Goal: Task Accomplishment & Management: Complete application form

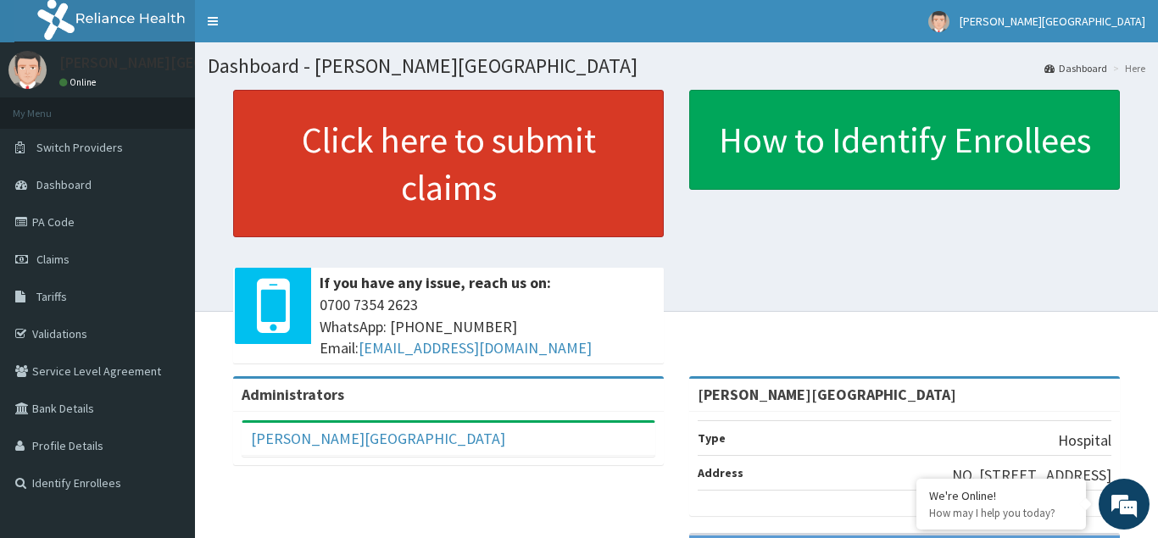
click at [426, 166] on link "Click here to submit claims" at bounding box center [448, 163] width 431 height 147
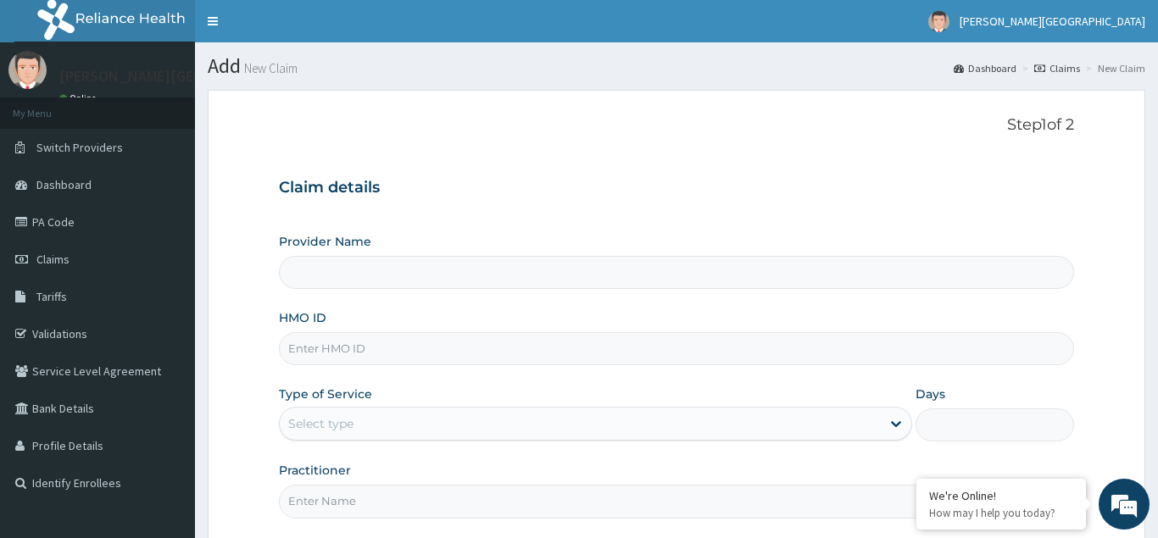
type input "[PERSON_NAME][GEOGRAPHIC_DATA]"
click at [316, 348] on input "HMO ID" at bounding box center [676, 348] width 795 height 33
type input "ACG/10066/A"
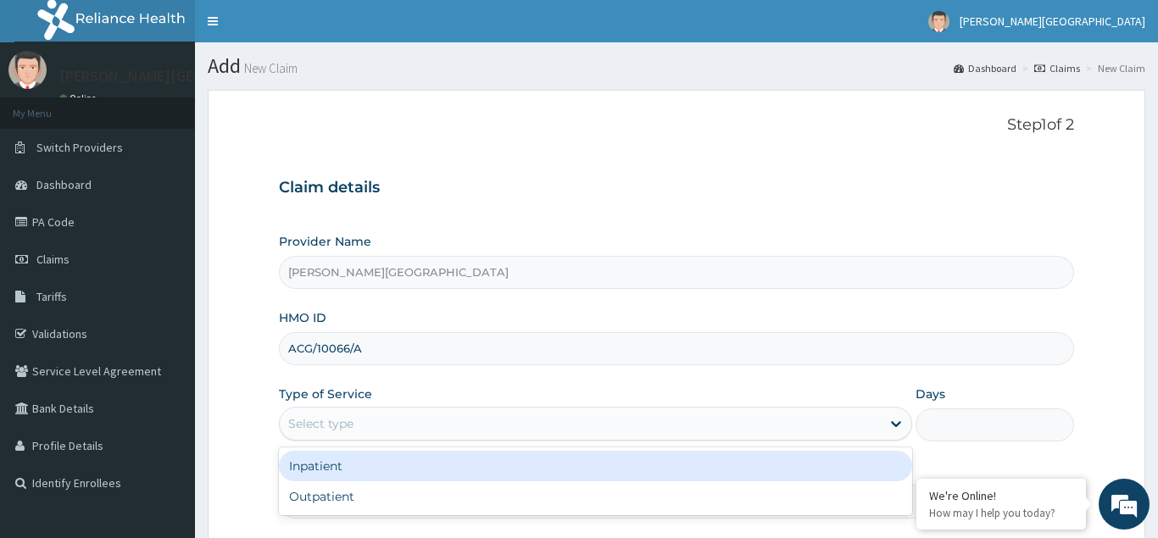
click at [337, 417] on div "Select type" at bounding box center [320, 423] width 65 height 17
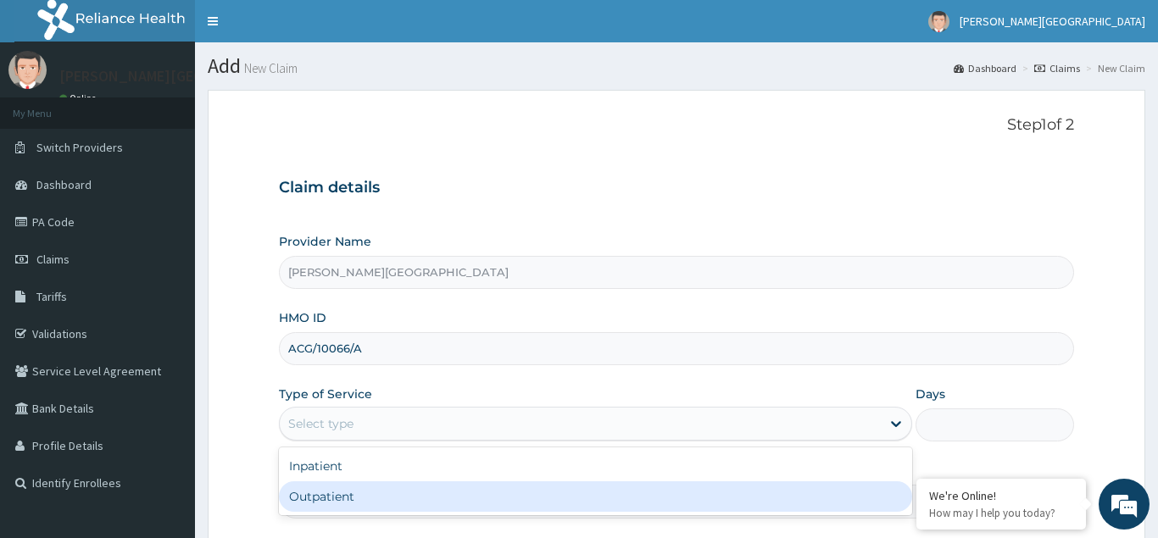
click at [333, 498] on div "Outpatient" at bounding box center [596, 496] width 634 height 31
type input "1"
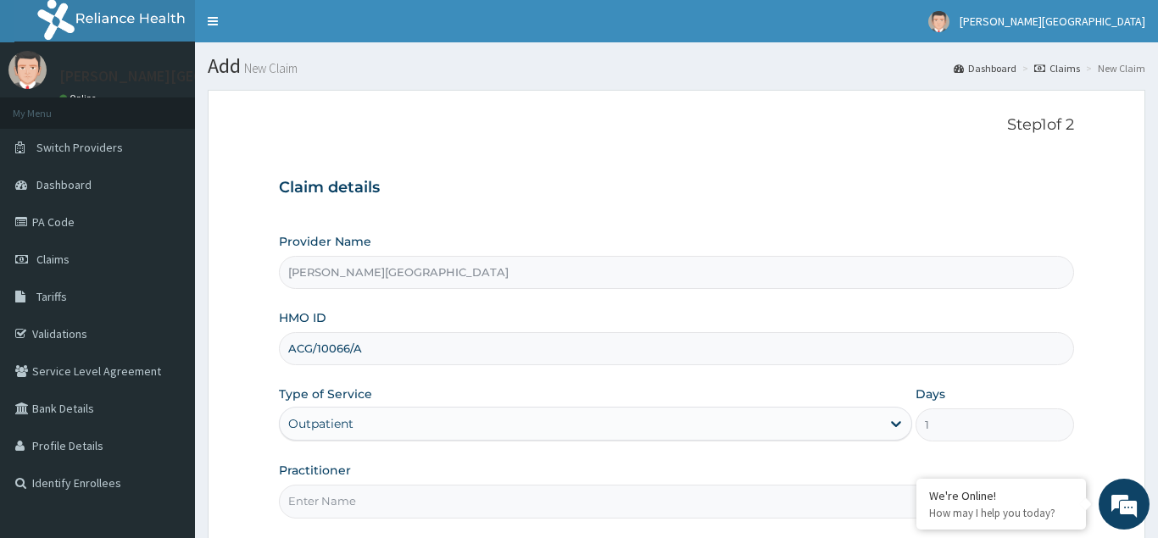
scroll to position [160, 0]
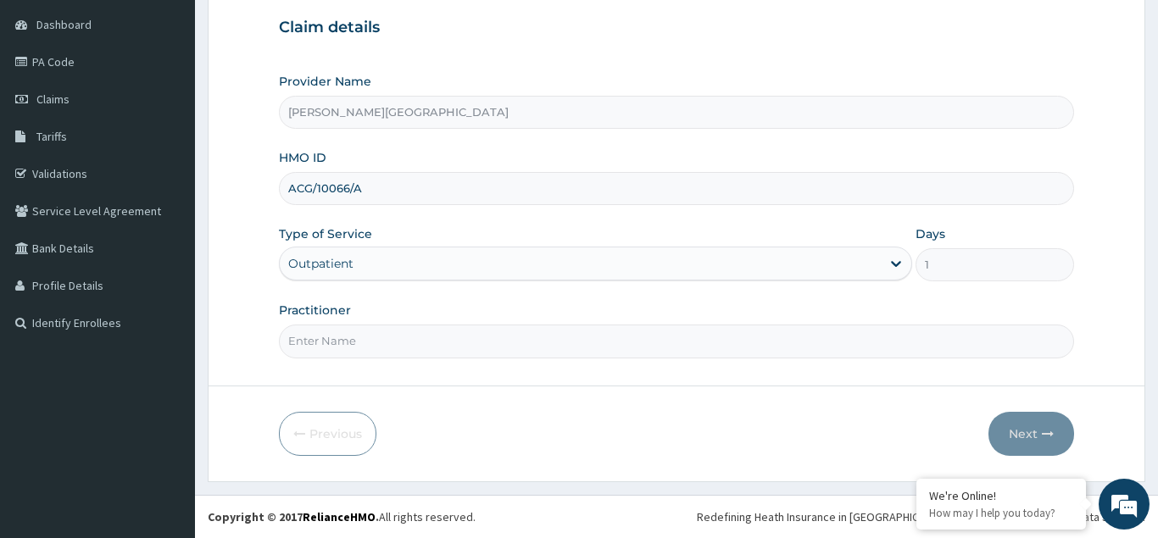
click at [298, 348] on input "Practitioner" at bounding box center [676, 341] width 795 height 33
type input "DR AJAKAIYE"
click at [1028, 427] on button "Next" at bounding box center [1031, 434] width 86 height 44
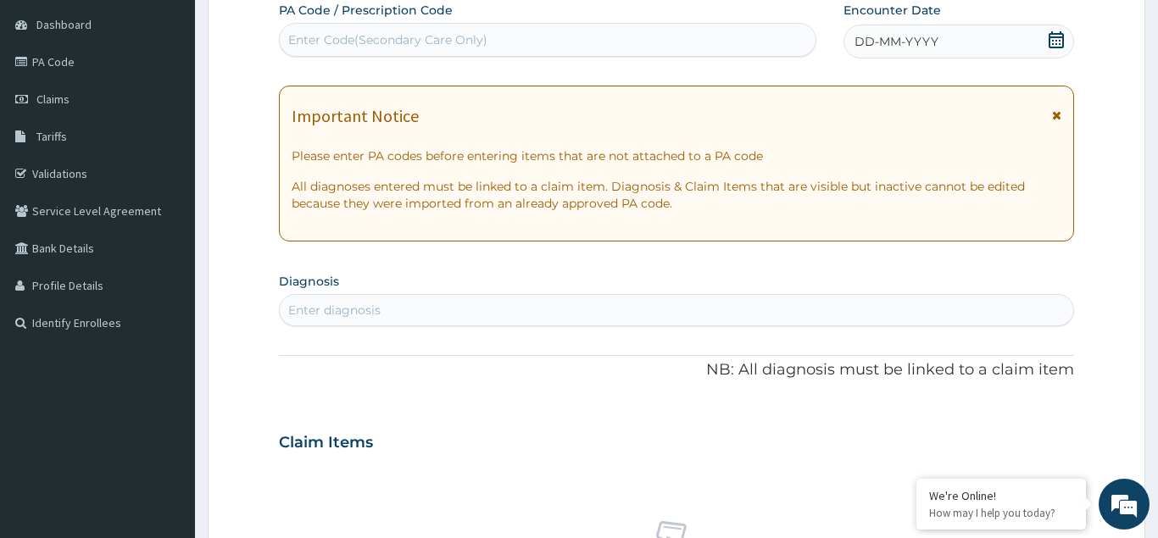
click at [351, 39] on div "Enter Code(Secondary Care Only)" at bounding box center [387, 39] width 199 height 17
type input "PA/EABIDC"
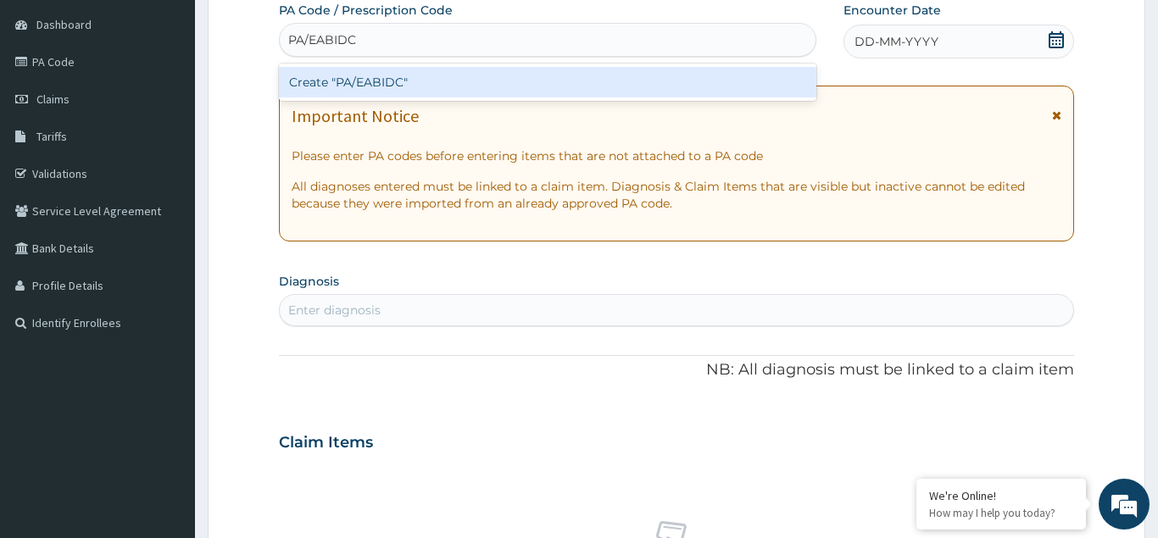
click at [386, 85] on div "Create "PA/EABIDC"" at bounding box center [547, 82] width 537 height 31
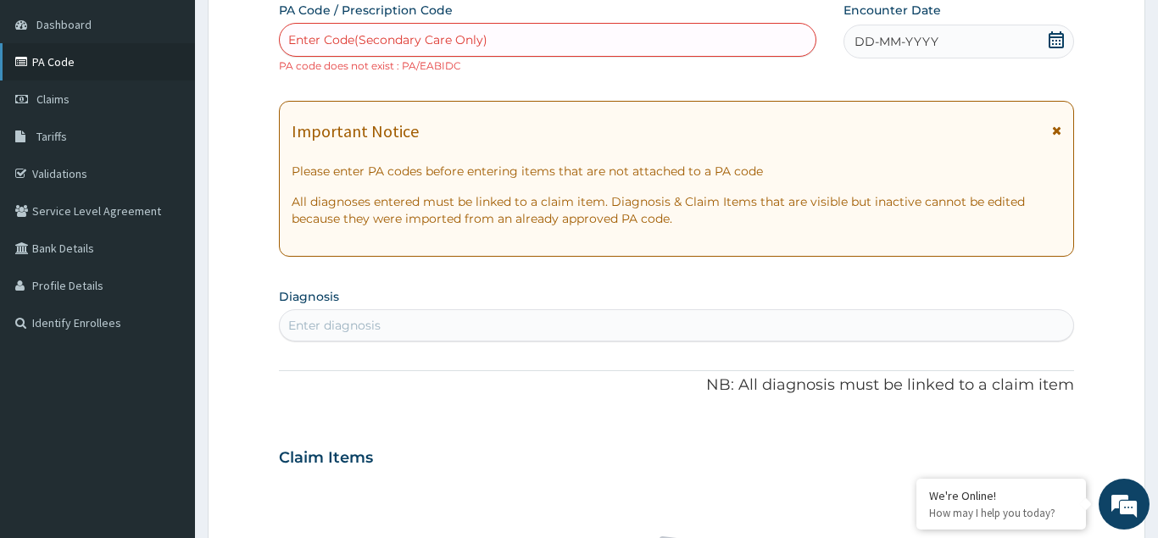
click at [53, 55] on link "PA Code" at bounding box center [97, 61] width 195 height 37
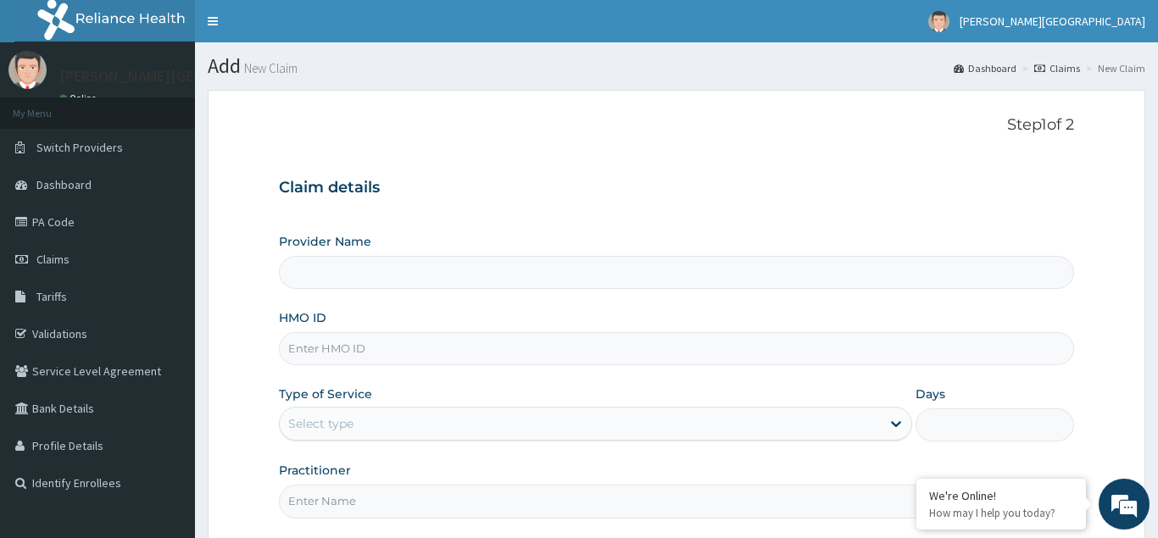
type input "[PERSON_NAME][GEOGRAPHIC_DATA]"
type input "ACG/10066/A"
click at [334, 432] on div "Select type" at bounding box center [581, 423] width 602 height 27
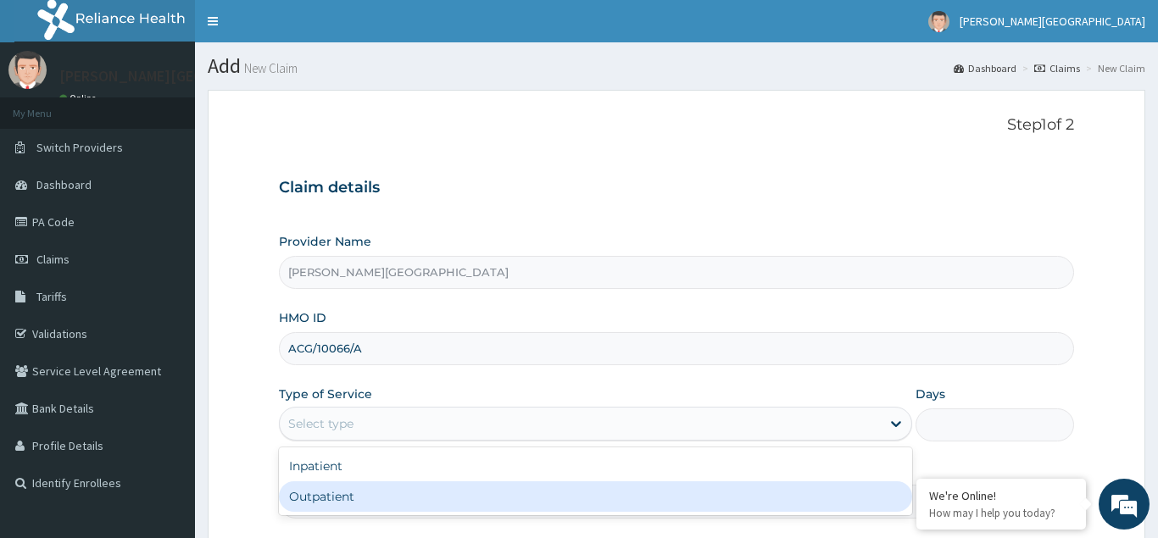
click at [324, 500] on div "Outpatient" at bounding box center [596, 496] width 634 height 31
type input "1"
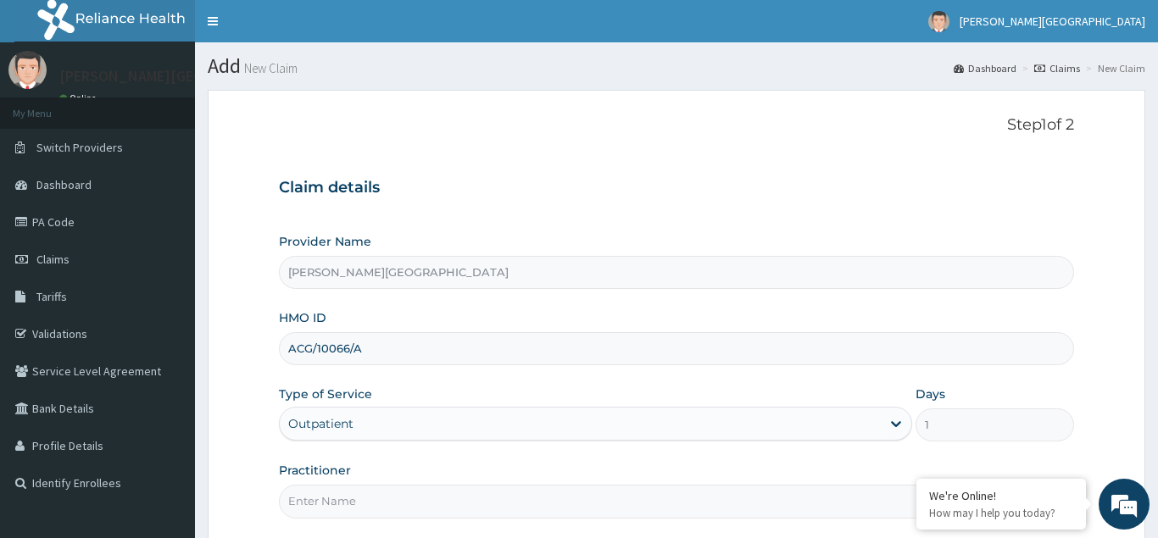
scroll to position [160, 0]
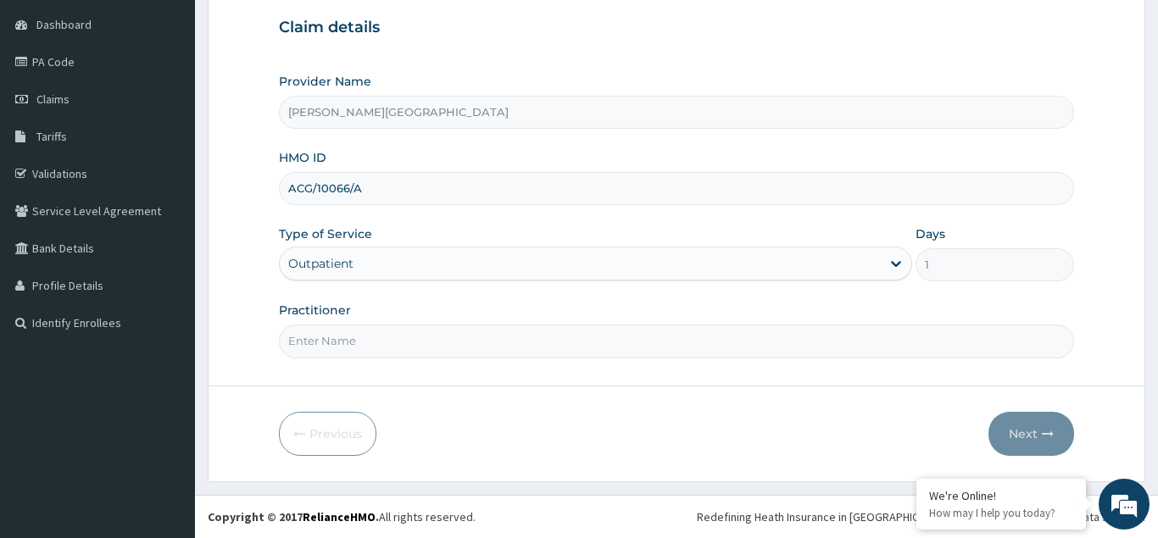
click at [299, 338] on input "Practitioner" at bounding box center [676, 341] width 795 height 33
type input "DR AJAKAIYE"
click at [1043, 436] on icon "button" at bounding box center [1048, 434] width 12 height 12
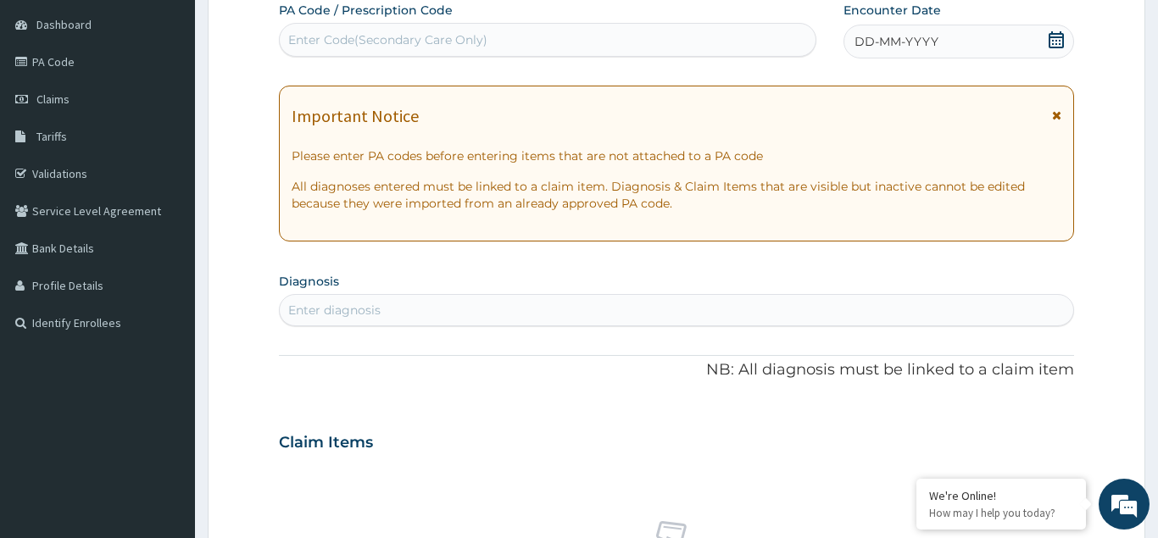
drag, startPoint x: 1041, startPoint y: 436, endPoint x: 603, endPoint y: 560, distance: 455.3
click at [302, 33] on div "Enter Code(Secondary Care Only)" at bounding box center [387, 39] width 199 height 17
type input "PA/EAB1DC"
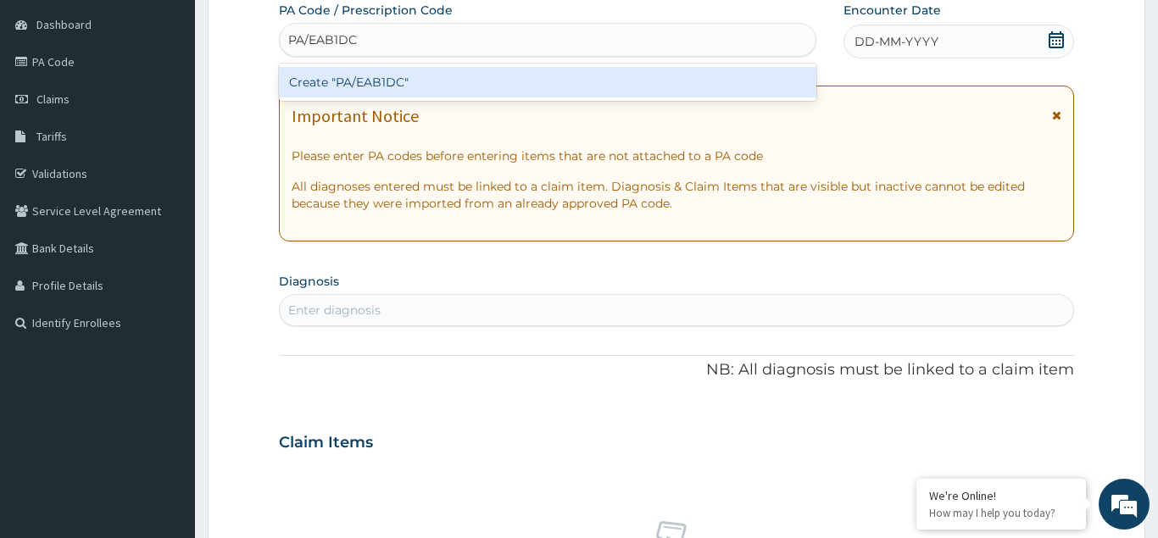
click at [340, 76] on div "Create "PA/EAB1DC"" at bounding box center [547, 82] width 537 height 31
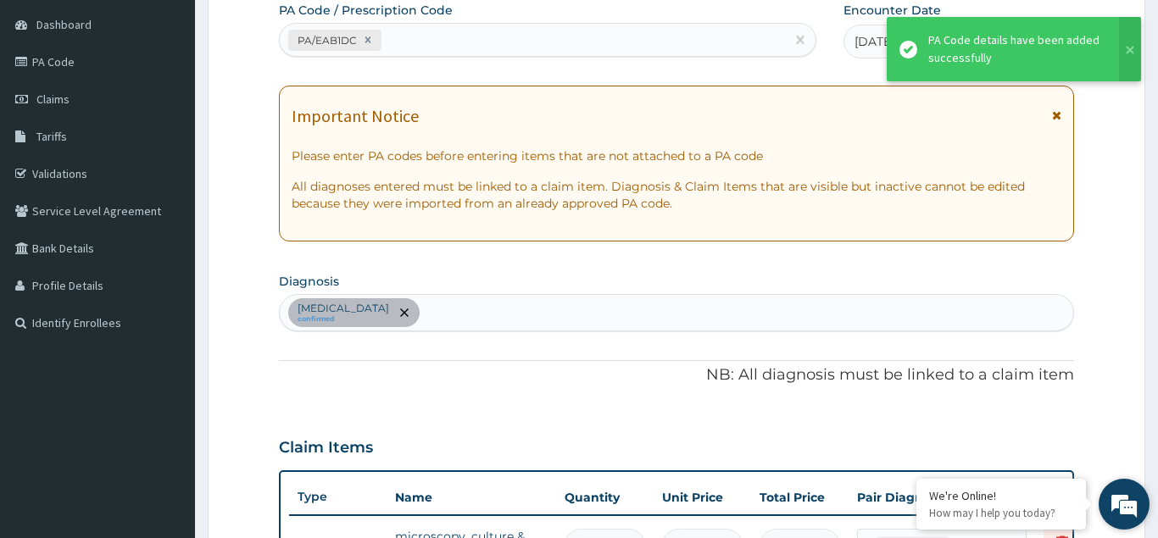
scroll to position [436, 0]
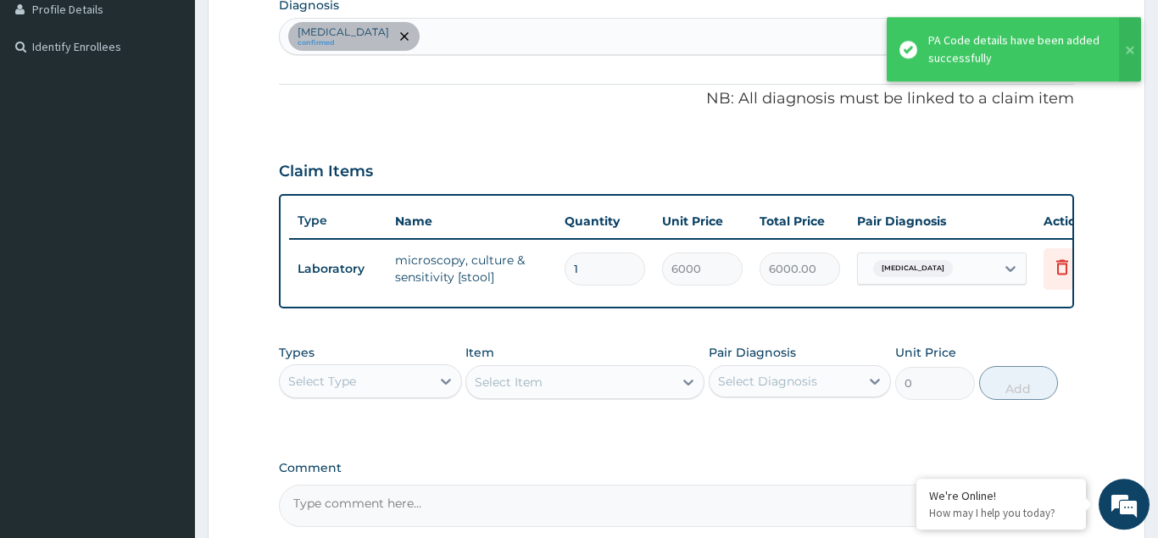
click at [423, 41] on div "Typhoid fever confirmed" at bounding box center [676, 37] width 793 height 36
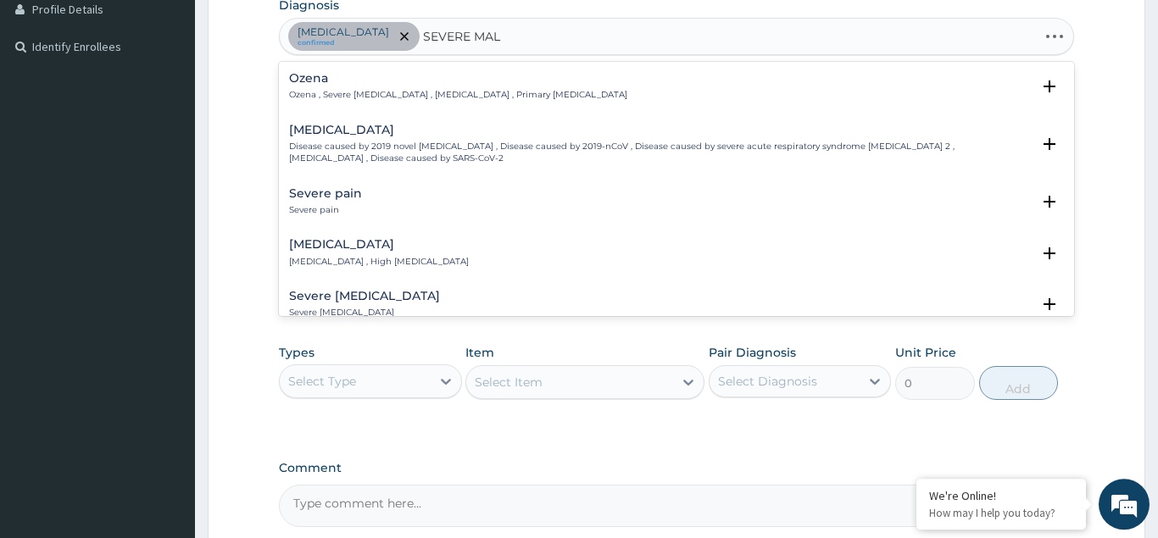
type input "SEVERE MALA"
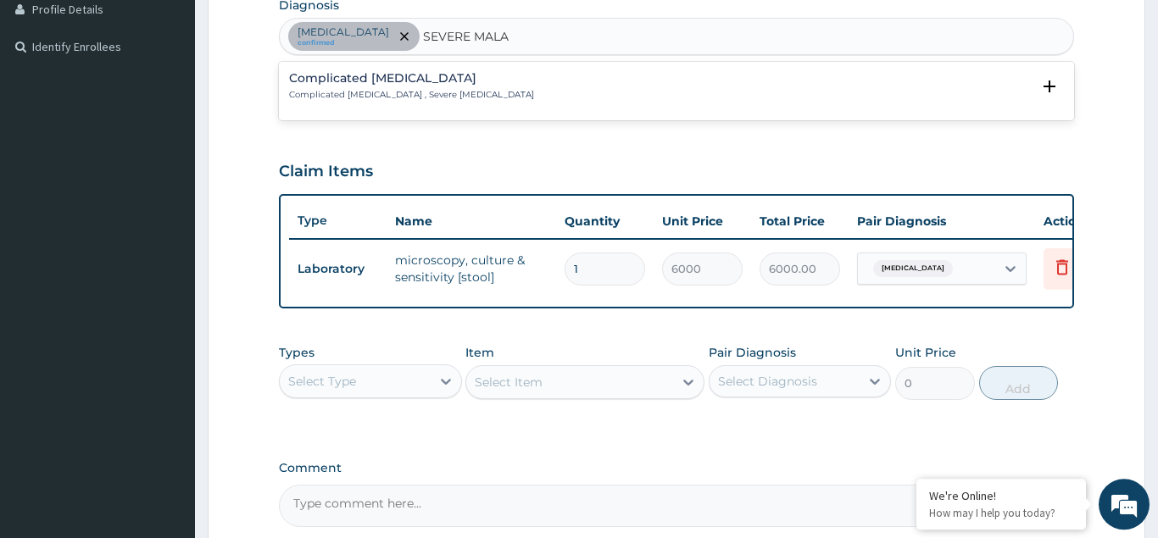
click at [336, 79] on h4 "Complicated malaria" at bounding box center [411, 78] width 245 height 13
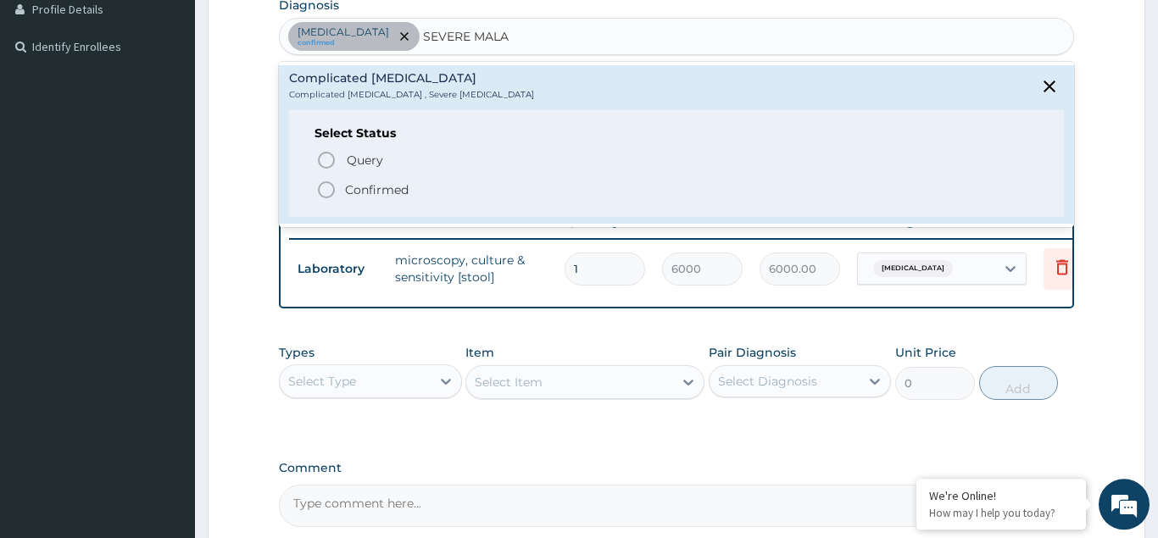
click at [325, 189] on icon "status option filled" at bounding box center [326, 190] width 20 height 20
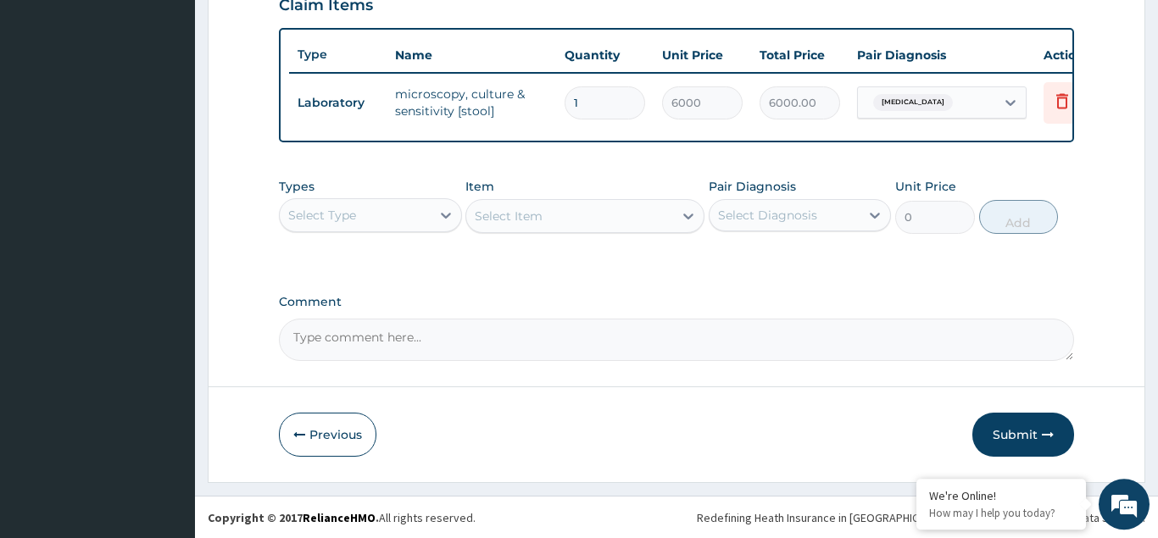
scroll to position [603, 0]
click at [329, 215] on div "Select Type" at bounding box center [322, 214] width 68 height 17
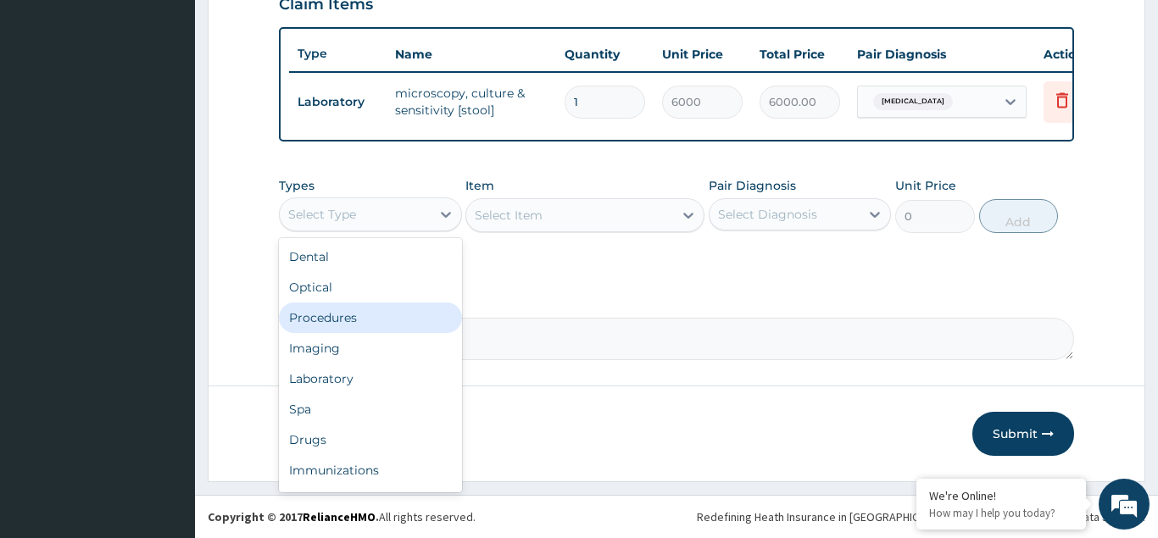
click at [316, 320] on div "Procedures" at bounding box center [370, 318] width 183 height 31
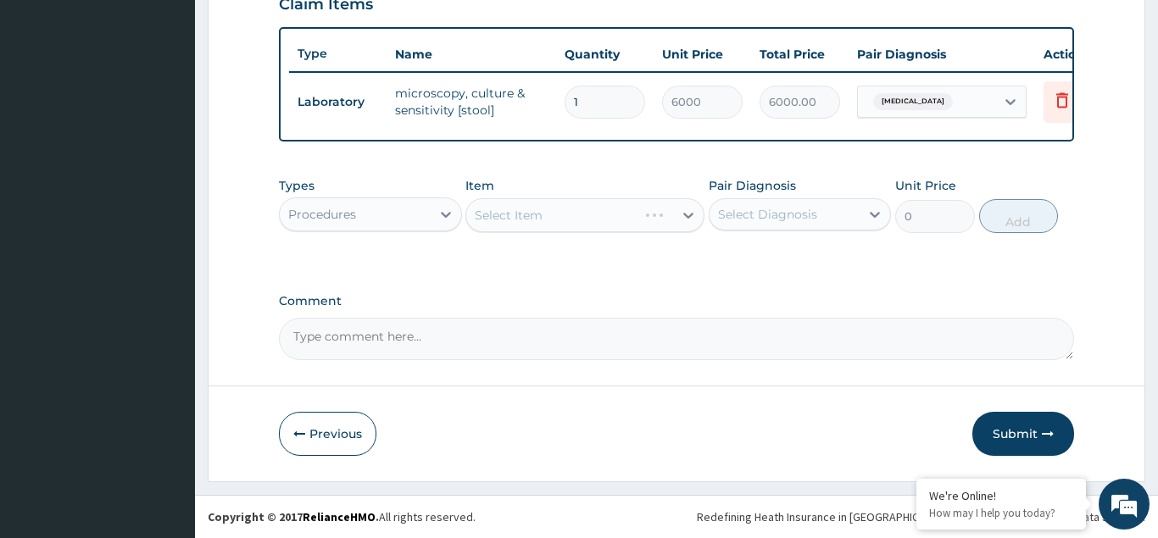
click at [509, 217] on div "Select Item" at bounding box center [584, 215] width 239 height 34
click at [525, 216] on div "Select Item" at bounding box center [584, 215] width 239 height 34
click at [520, 215] on div "Select Item" at bounding box center [584, 215] width 239 height 34
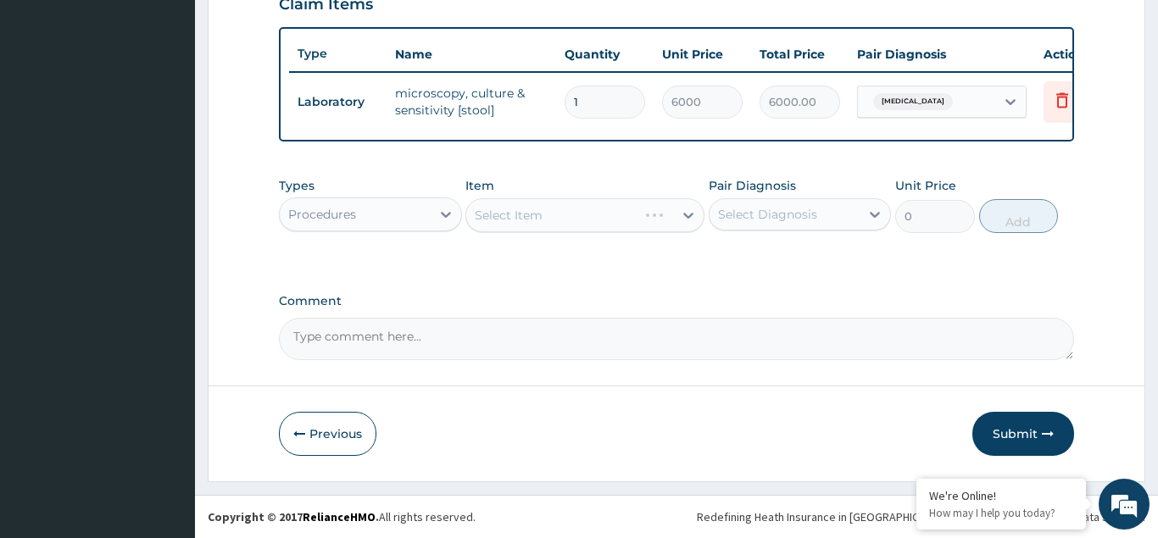
click at [505, 215] on div "Select Item" at bounding box center [584, 215] width 239 height 34
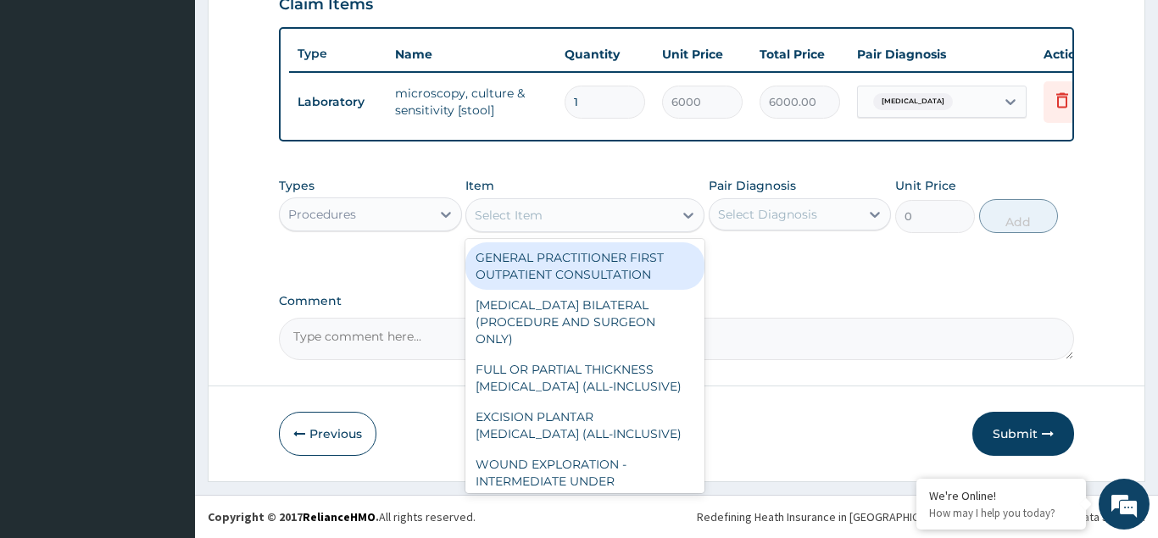
click at [508, 215] on div "Select Item" at bounding box center [509, 215] width 68 height 17
click at [538, 251] on div "GENERAL PRACTITIONER FIRST OUTPATIENT CONSULTATION" at bounding box center [584, 265] width 239 height 47
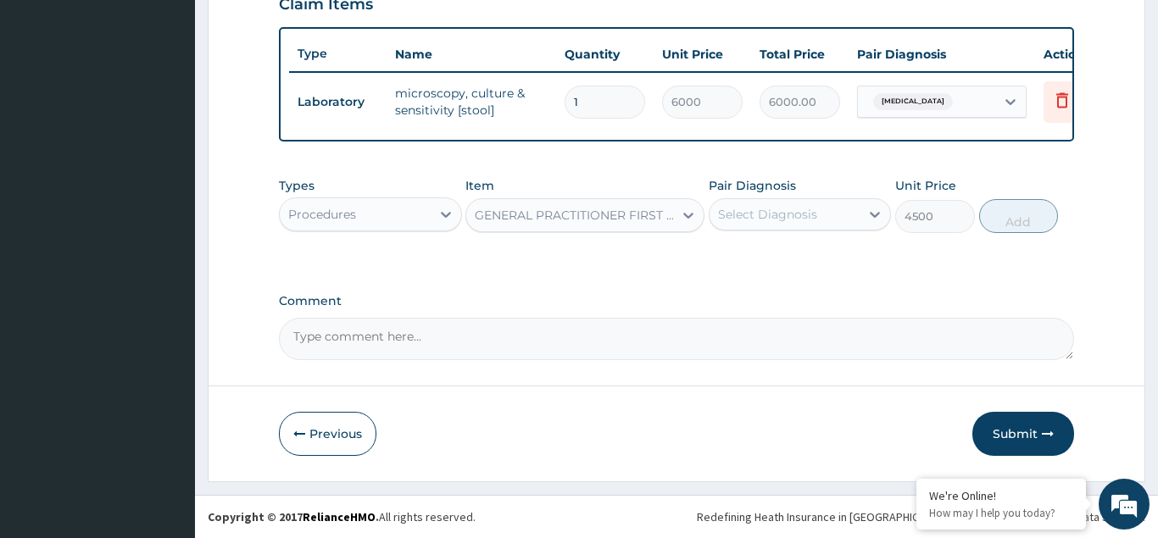
type input "4500"
click at [742, 216] on div "Select Diagnosis" at bounding box center [767, 214] width 99 height 17
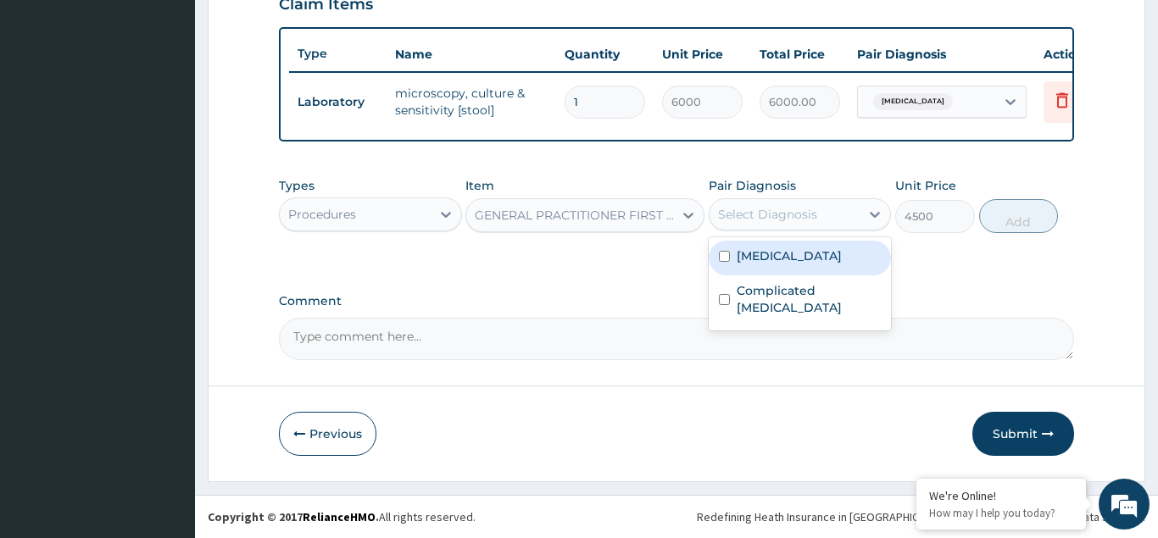
click at [724, 254] on input "checkbox" at bounding box center [724, 256] width 11 height 11
checkbox input "true"
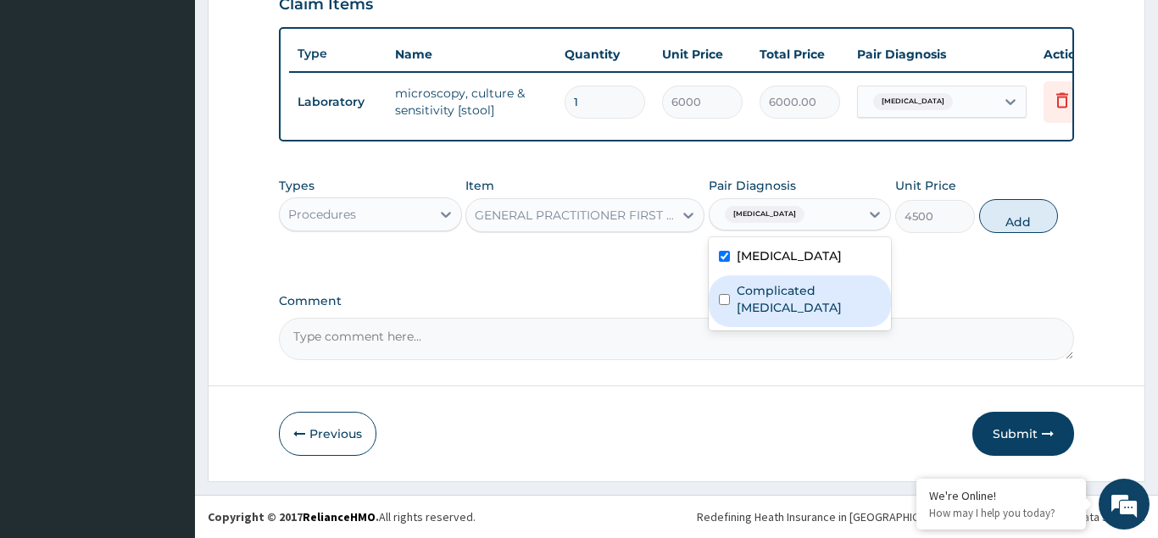
click at [721, 294] on input "checkbox" at bounding box center [724, 299] width 11 height 11
checkbox input "true"
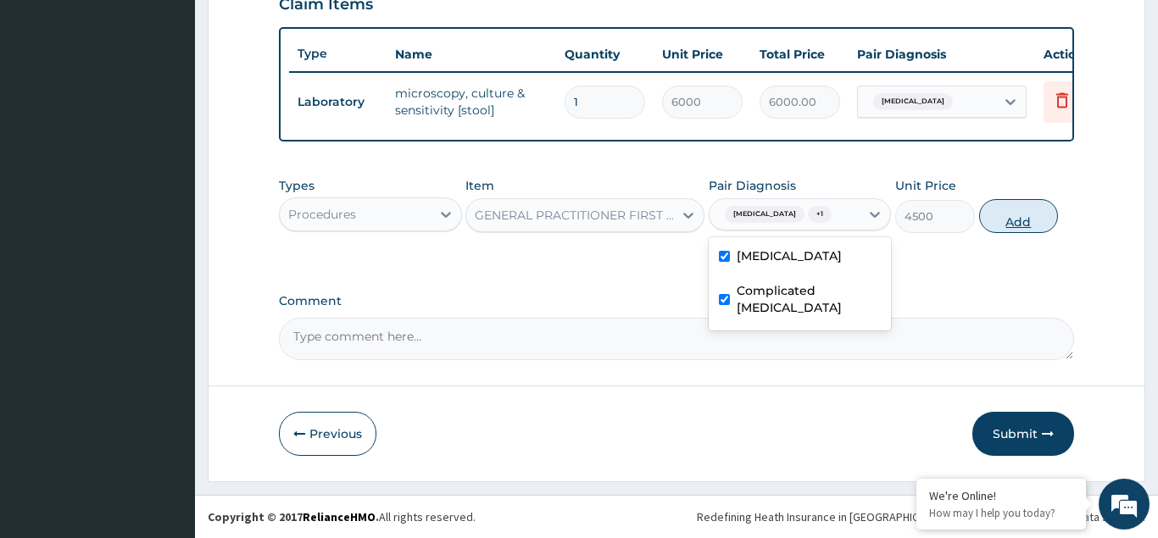
click at [1022, 223] on button "Add" at bounding box center [1019, 216] width 80 height 34
type input "0"
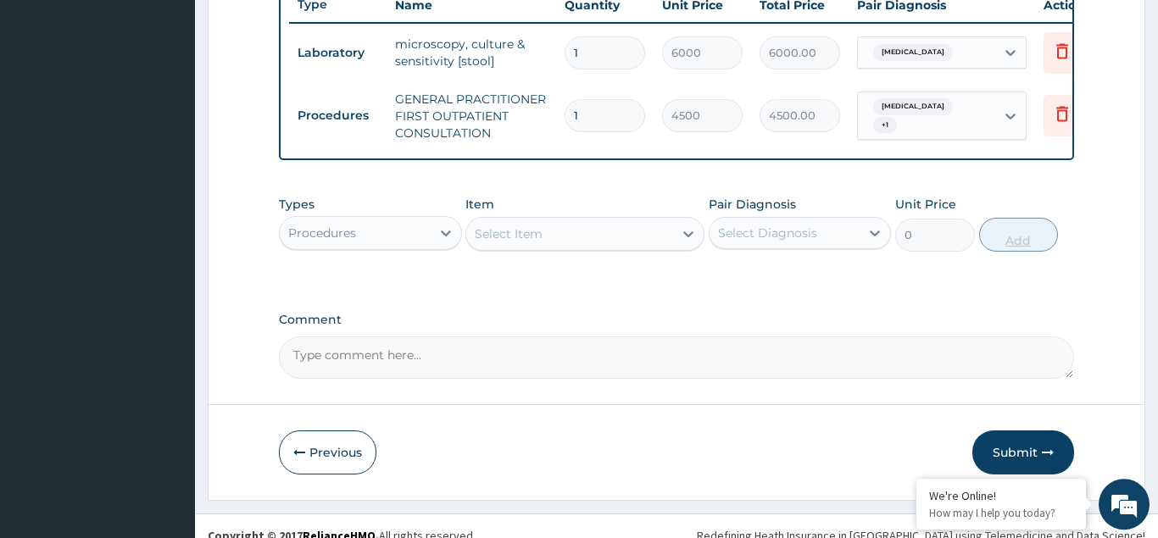
scroll to position [671, 0]
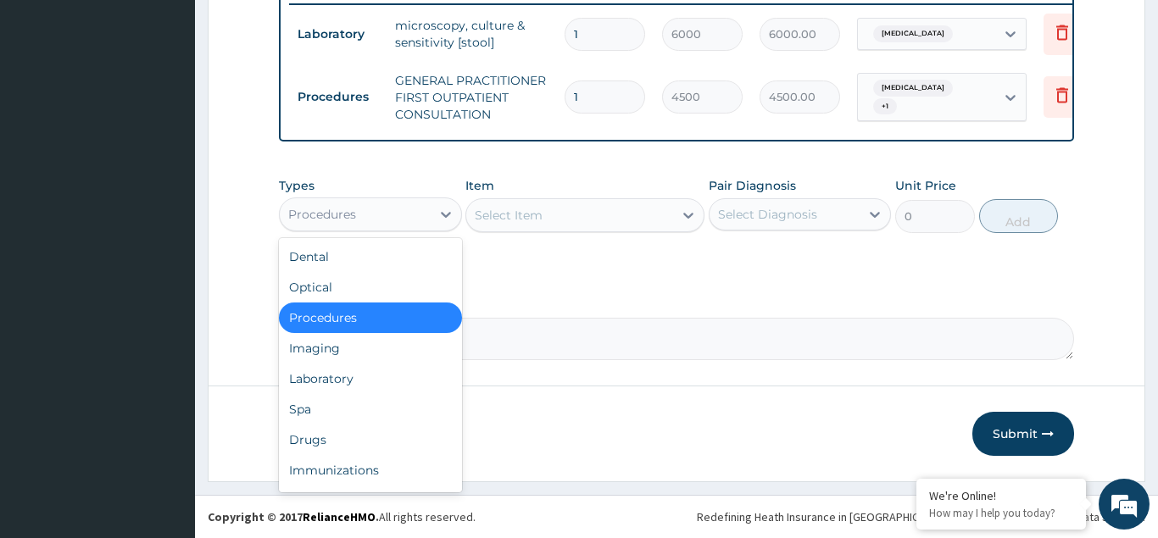
click at [358, 220] on div "Procedures" at bounding box center [355, 214] width 151 height 27
click at [320, 376] on div "Laboratory" at bounding box center [370, 379] width 183 height 31
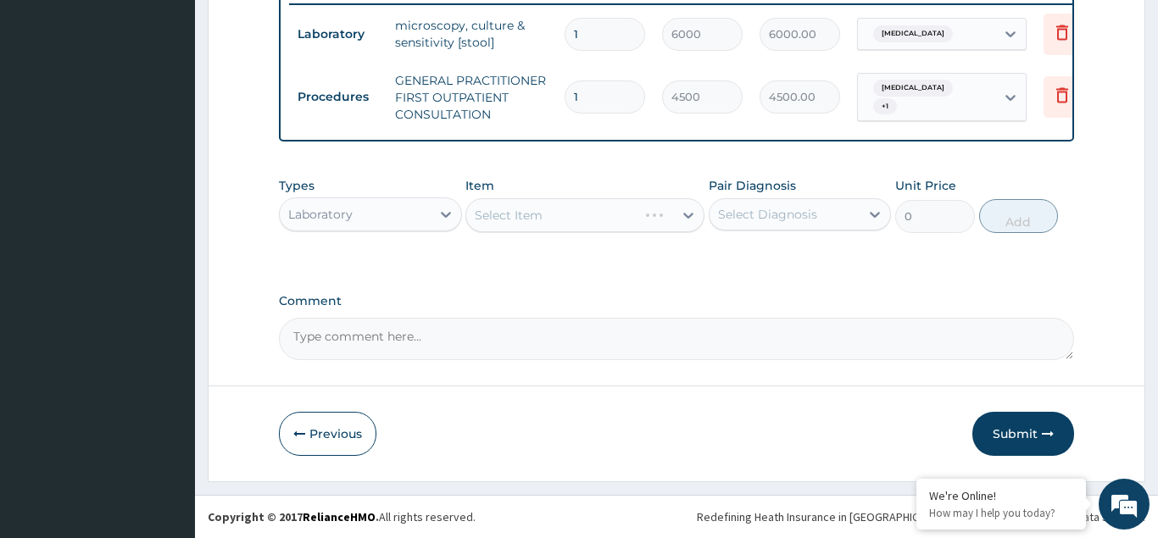
click at [506, 214] on div "Select Item" at bounding box center [584, 215] width 239 height 34
click at [509, 214] on div "Select Item" at bounding box center [584, 215] width 239 height 34
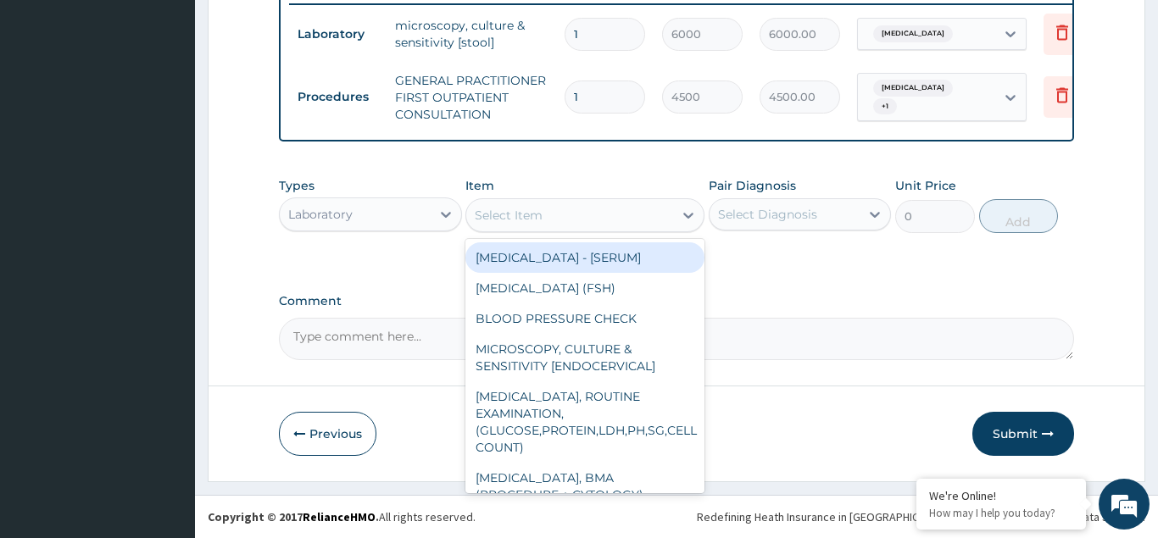
click at [514, 215] on div "Select Item" at bounding box center [509, 215] width 68 height 17
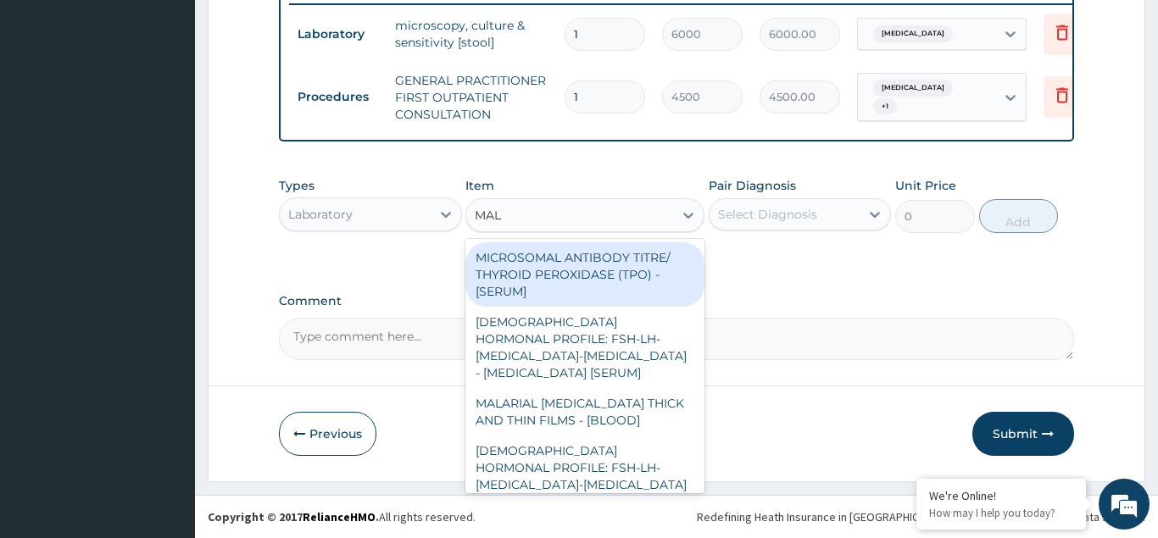
type input "MALA"
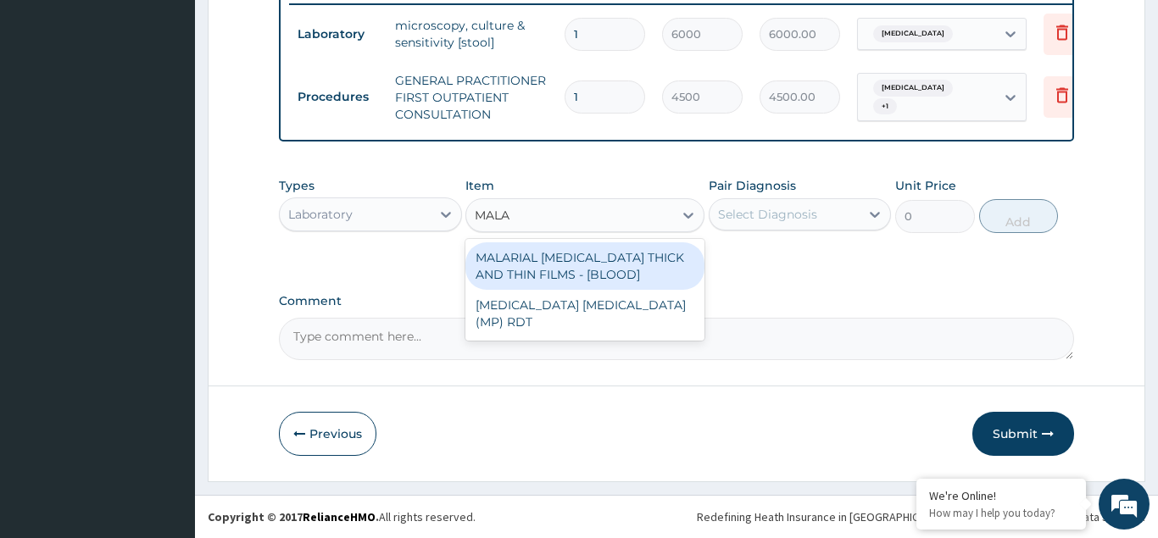
click at [547, 274] on div "MALARIAL PARASITE THICK AND THIN FILMS - [BLOOD]" at bounding box center [584, 265] width 239 height 47
type input "2625"
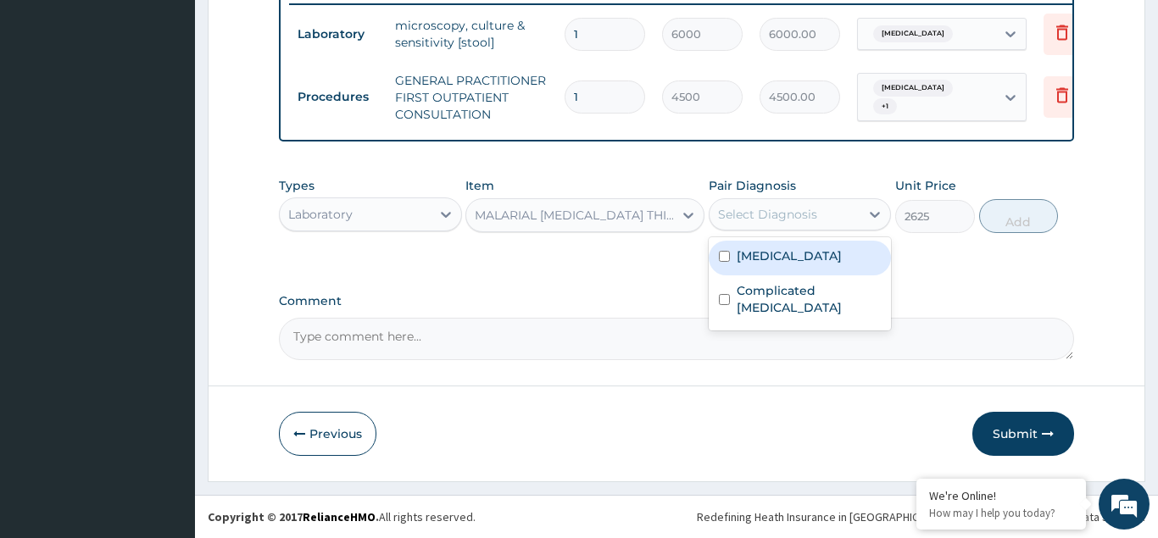
click at [730, 217] on div "Select Diagnosis" at bounding box center [767, 214] width 99 height 17
click at [726, 259] on input "checkbox" at bounding box center [724, 256] width 11 height 11
checkbox input "true"
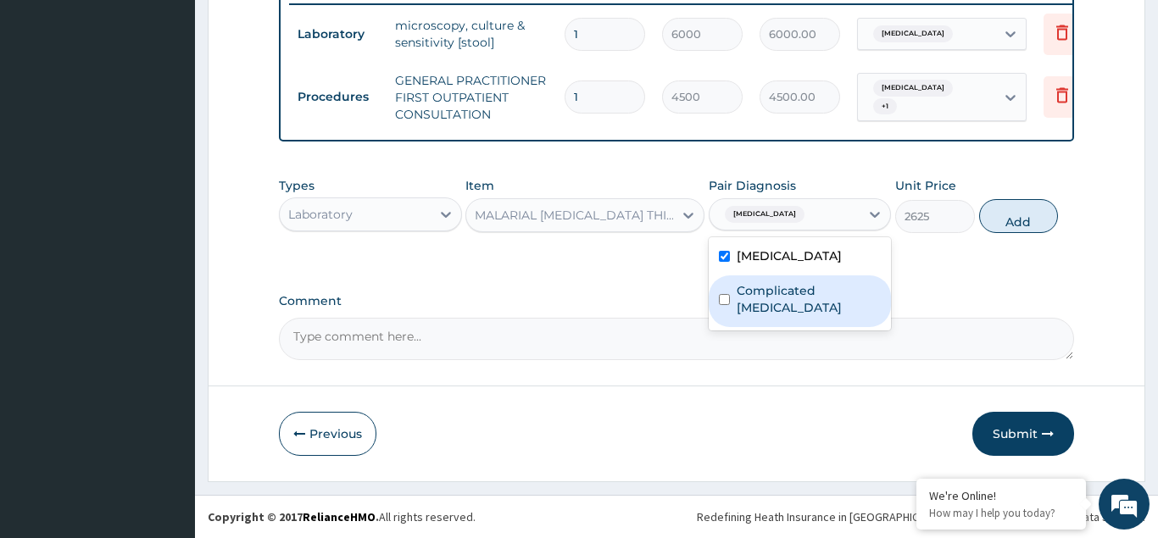
drag, startPoint x: 723, startPoint y: 289, endPoint x: 733, endPoint y: 290, distance: 10.2
click at [723, 294] on input "checkbox" at bounding box center [724, 299] width 11 height 11
checkbox input "true"
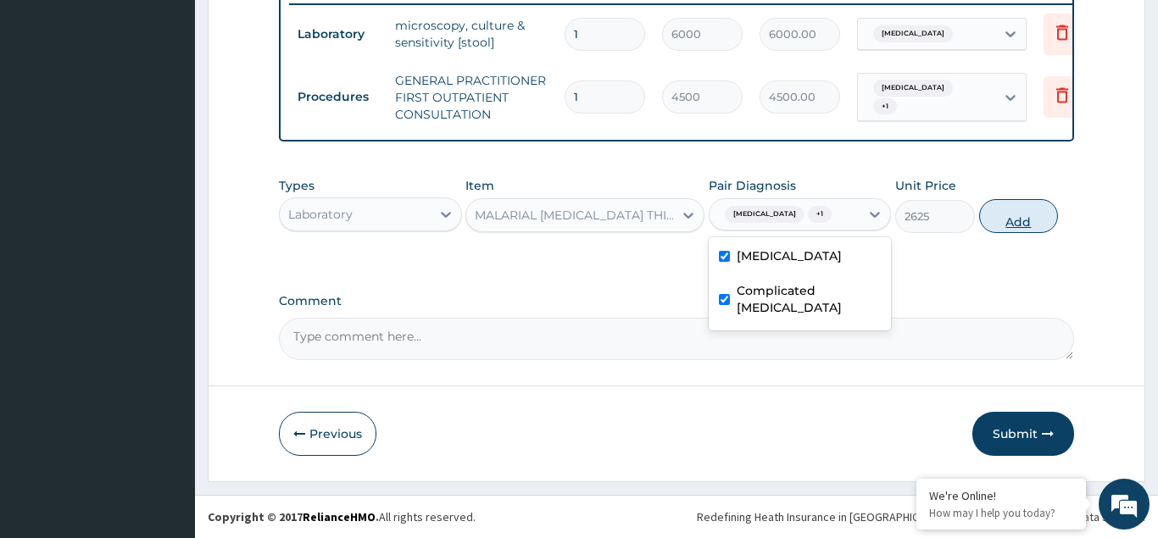
click at [1014, 220] on button "Add" at bounding box center [1019, 216] width 80 height 34
type input "0"
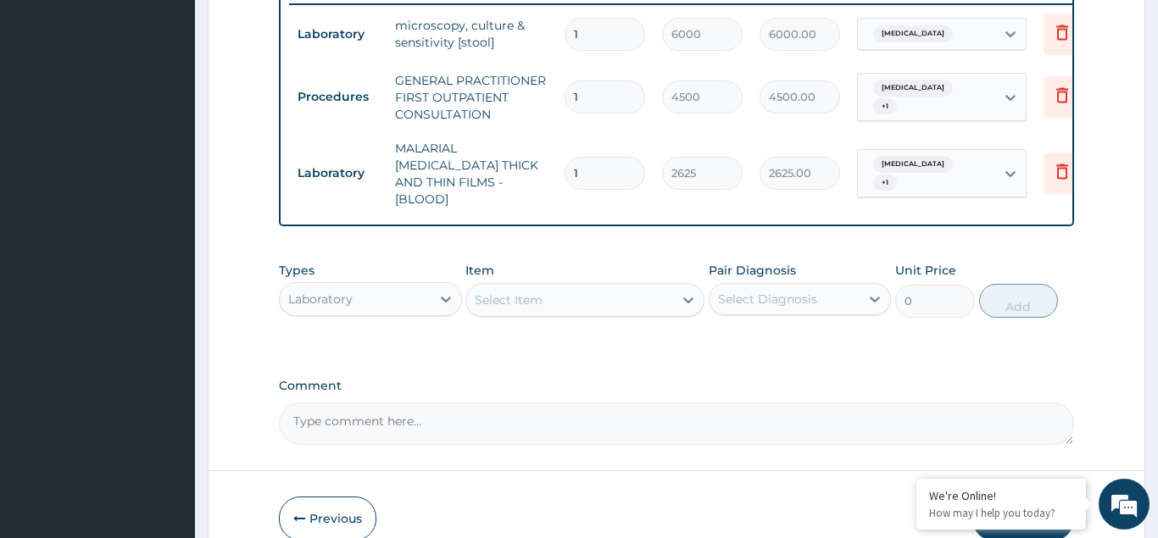
scroll to position [739, 0]
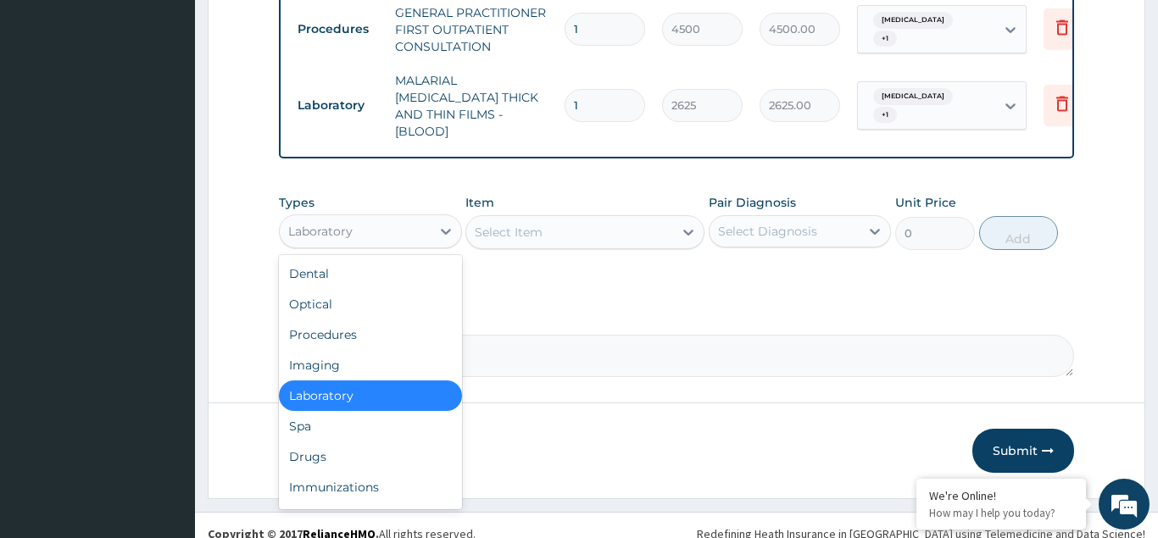
click at [359, 218] on div "Laboratory" at bounding box center [355, 231] width 151 height 27
click at [319, 445] on div "Drugs" at bounding box center [370, 457] width 183 height 31
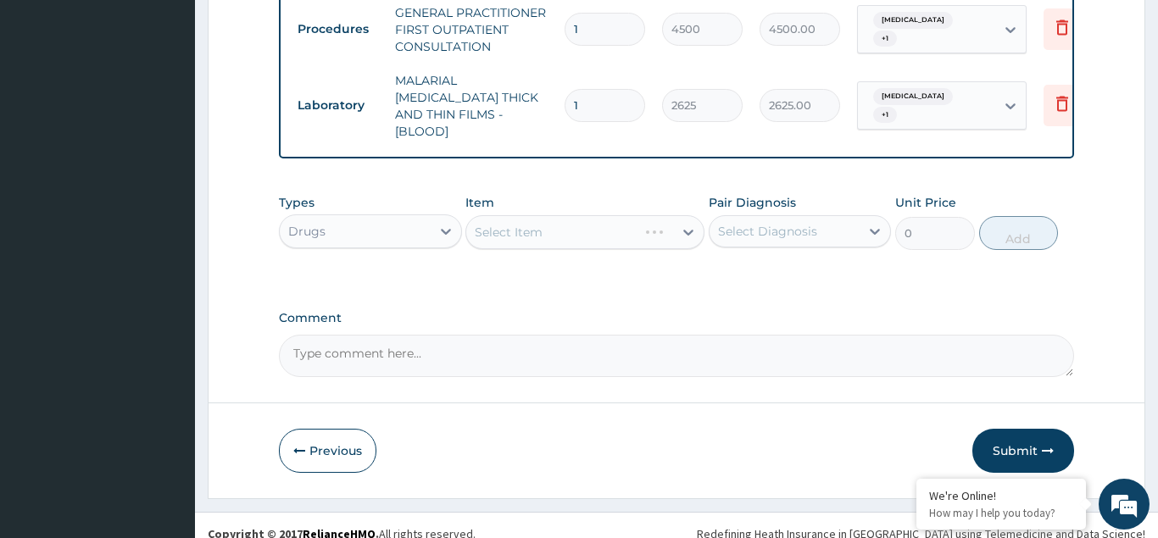
click at [503, 215] on div "Select Item" at bounding box center [584, 232] width 239 height 34
click at [522, 215] on div "Select Item" at bounding box center [584, 232] width 239 height 34
click at [520, 215] on div "Select Item" at bounding box center [584, 232] width 239 height 34
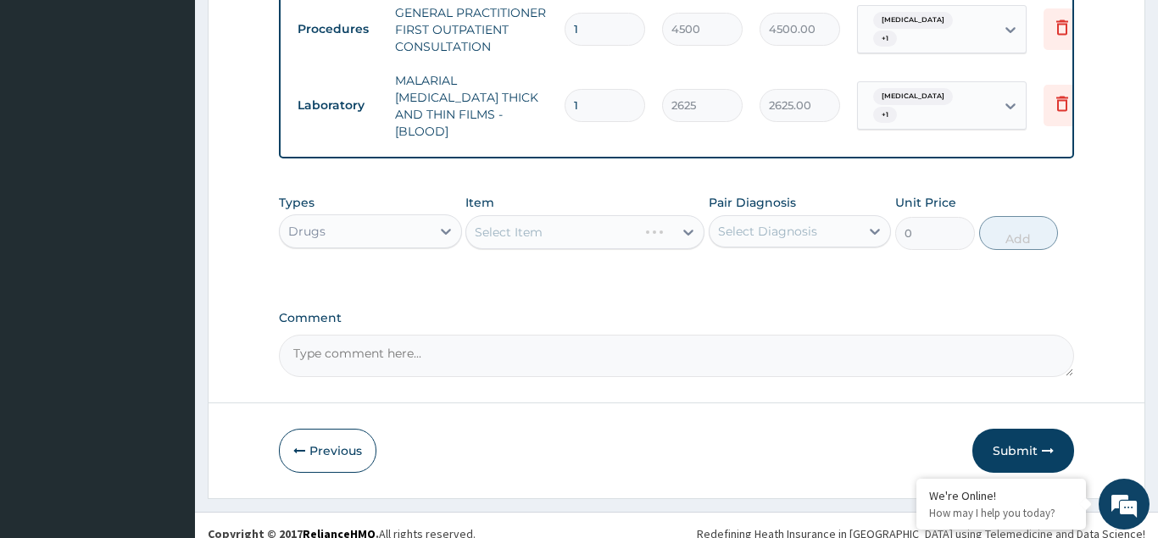
click at [520, 215] on div "Select Item" at bounding box center [584, 232] width 239 height 34
click at [528, 215] on div "Select Item" at bounding box center [584, 232] width 239 height 34
click at [511, 216] on div "Select Item" at bounding box center [584, 232] width 239 height 34
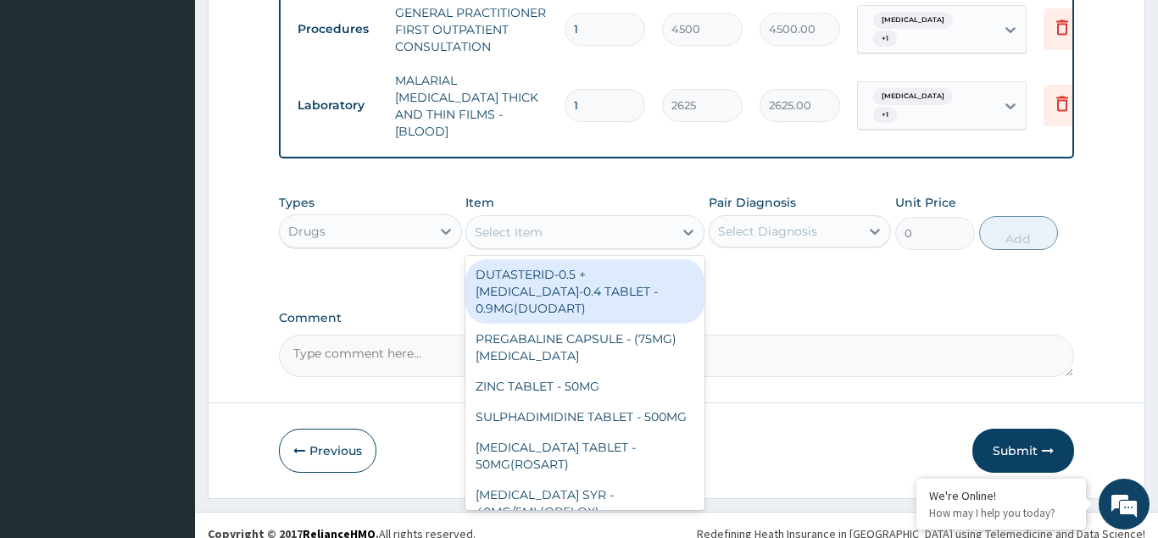
click at [508, 224] on div "Select Item" at bounding box center [509, 232] width 68 height 17
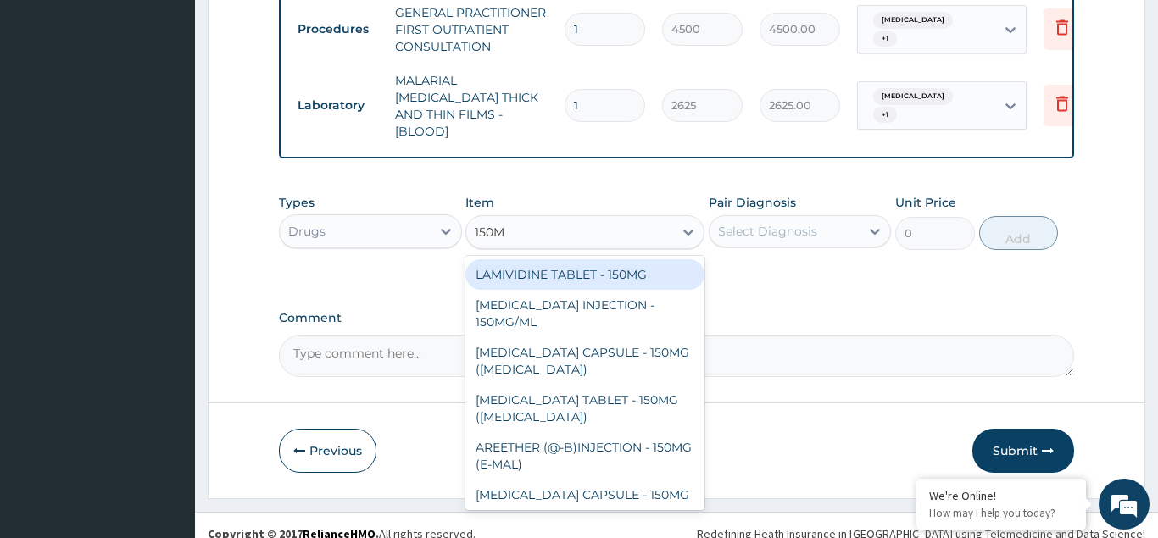
type input "150MG"
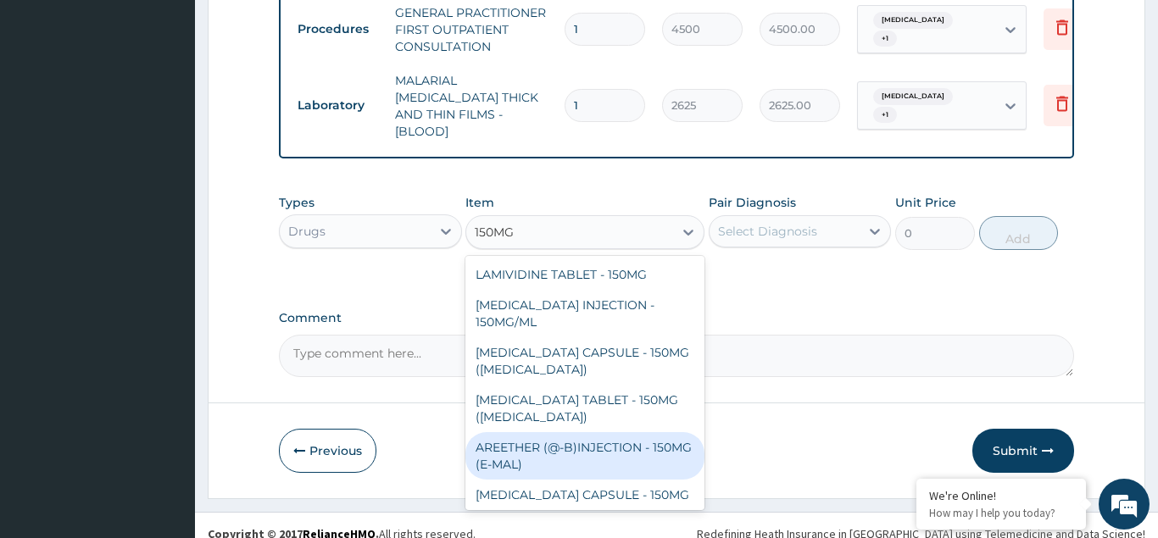
click at [580, 432] on div "AREETHER (@-B)INJECTION - 150MG (E-MAL)" at bounding box center [584, 455] width 239 height 47
type input "1920"
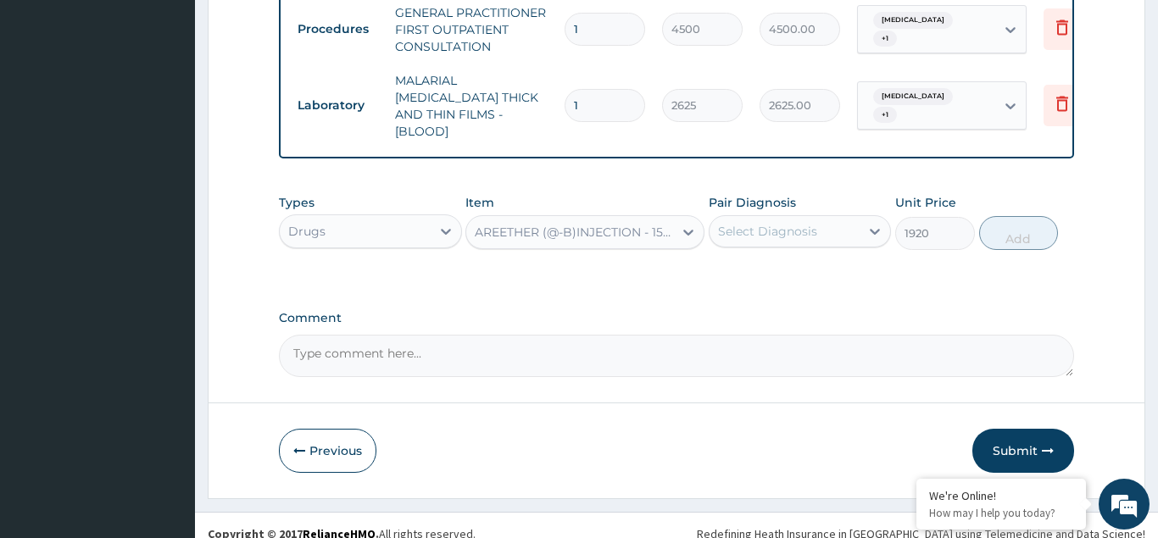
click at [745, 223] on div "Select Diagnosis" at bounding box center [767, 231] width 99 height 17
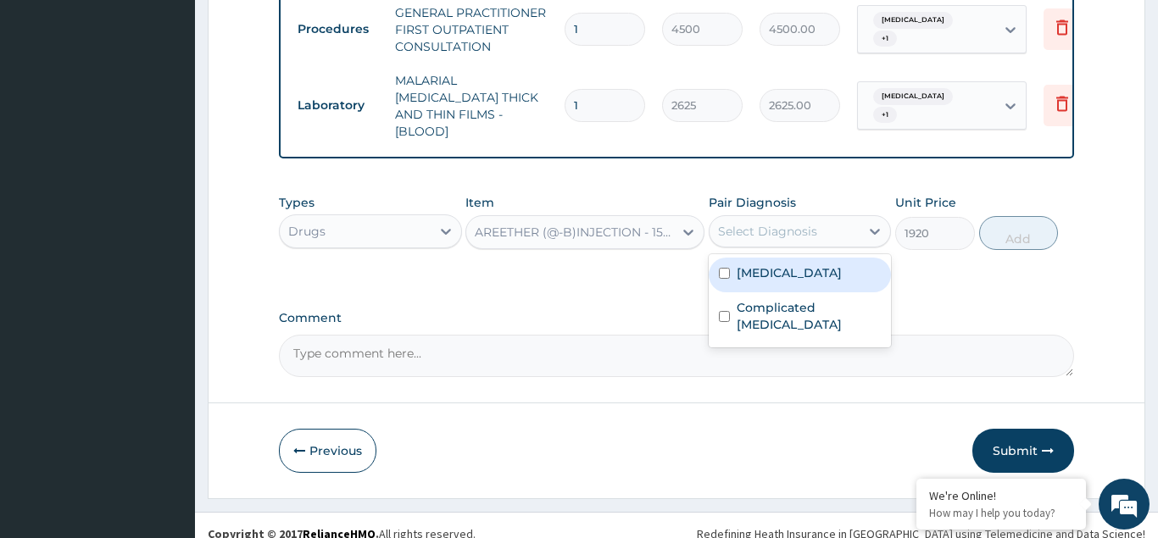
click at [729, 268] on input "checkbox" at bounding box center [724, 273] width 11 height 11
checkbox input "true"
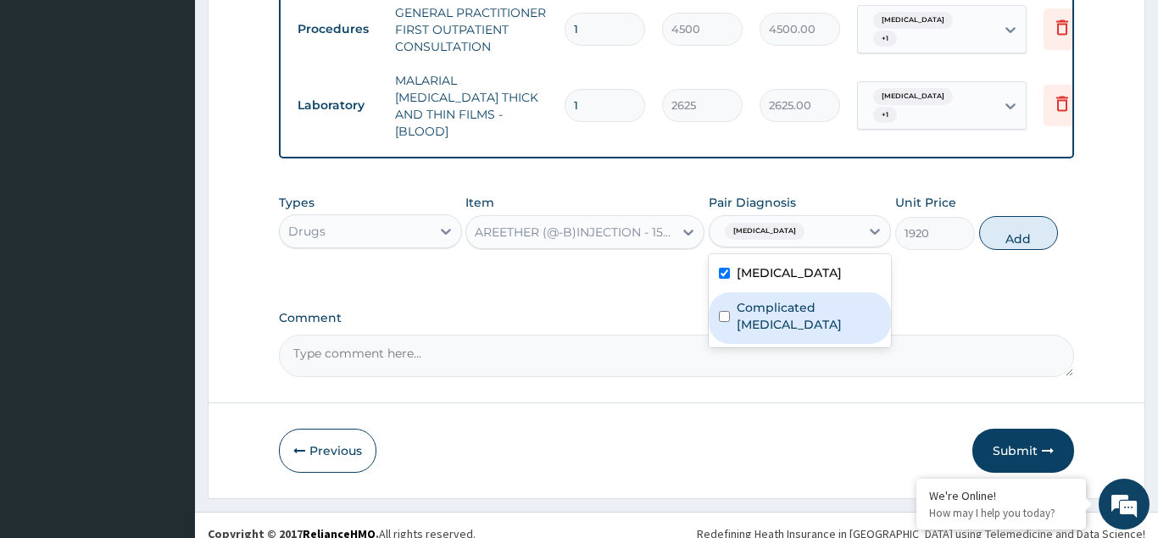
click at [730, 292] on div "Complicated malaria" at bounding box center [800, 318] width 183 height 52
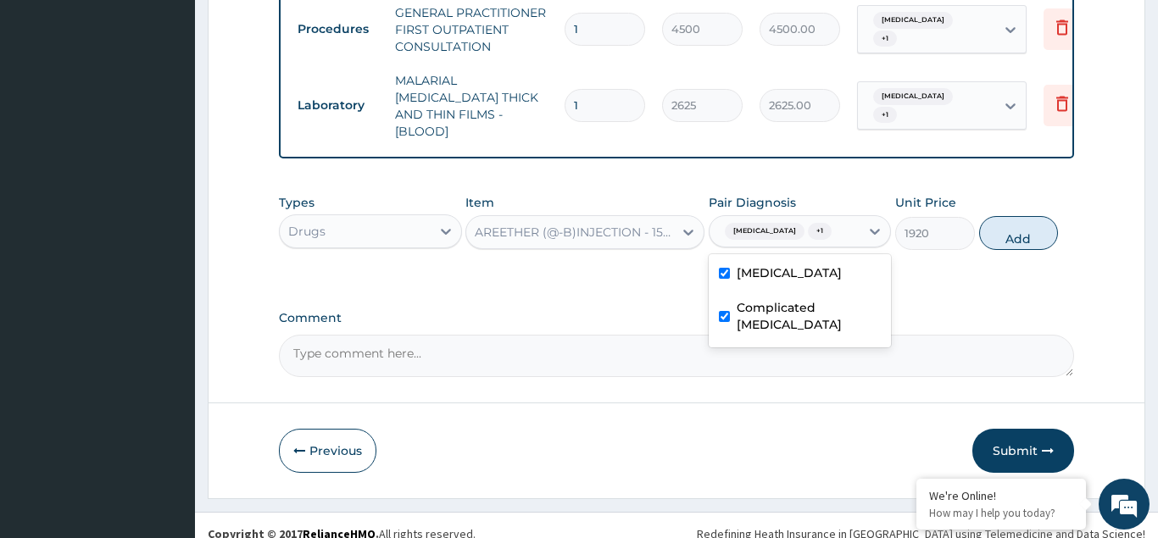
checkbox input "true"
click at [1029, 218] on button "Add" at bounding box center [1019, 233] width 80 height 34
type input "0"
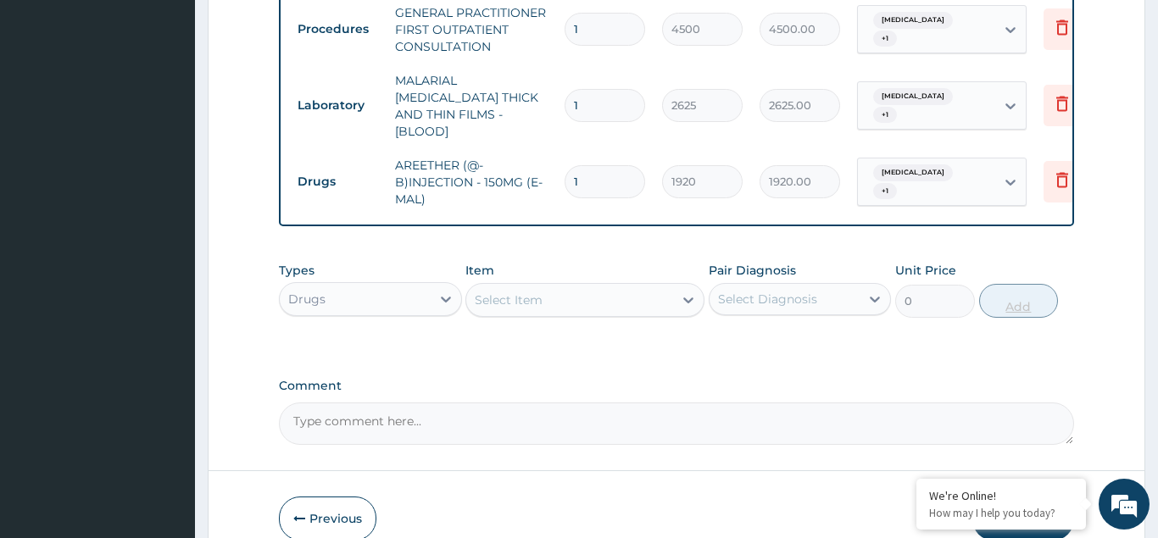
type input "0.00"
type input "3"
type input "5760.00"
type input "3"
click at [492, 292] on div "Select Item" at bounding box center [509, 300] width 68 height 17
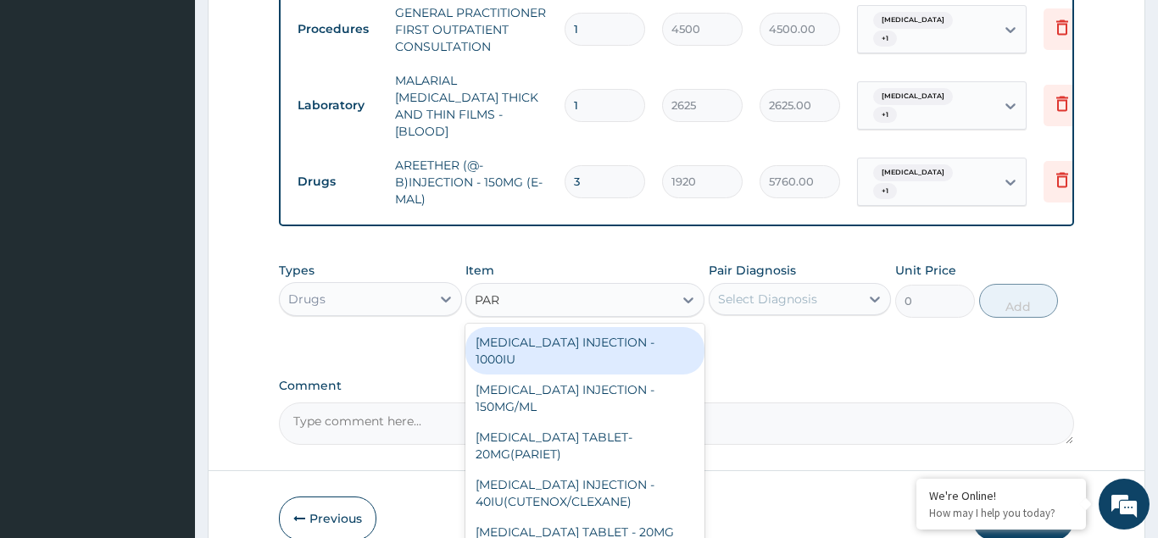
type input "PARA"
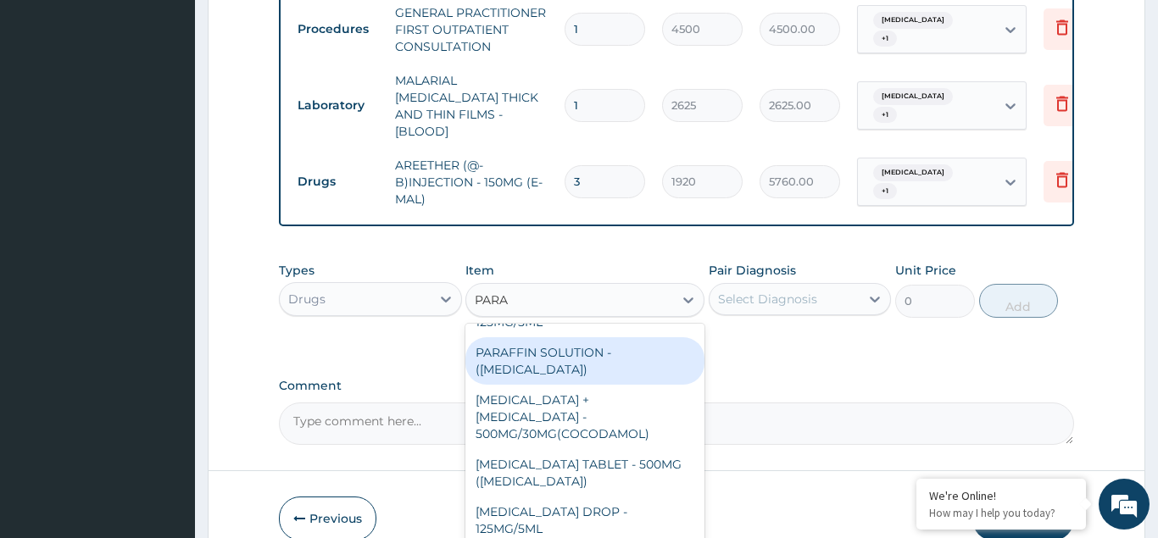
scroll to position [183, 0]
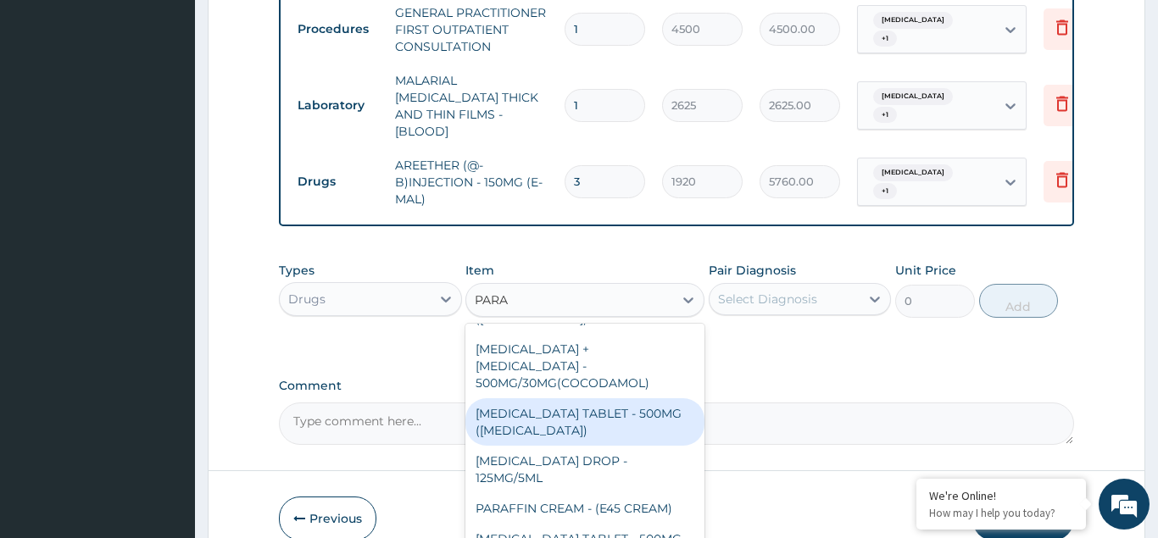
click at [643, 398] on div "PARACETAMOL TABLET - 500MG (PANADOL)" at bounding box center [584, 421] width 239 height 47
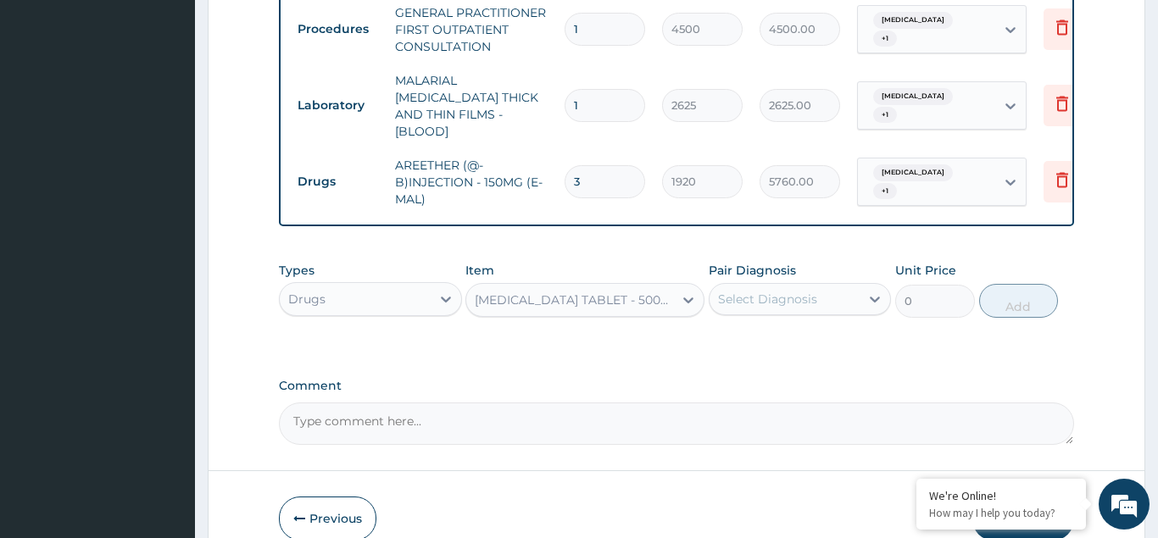
type input "48"
click at [737, 291] on div "Select Diagnosis" at bounding box center [767, 299] width 99 height 17
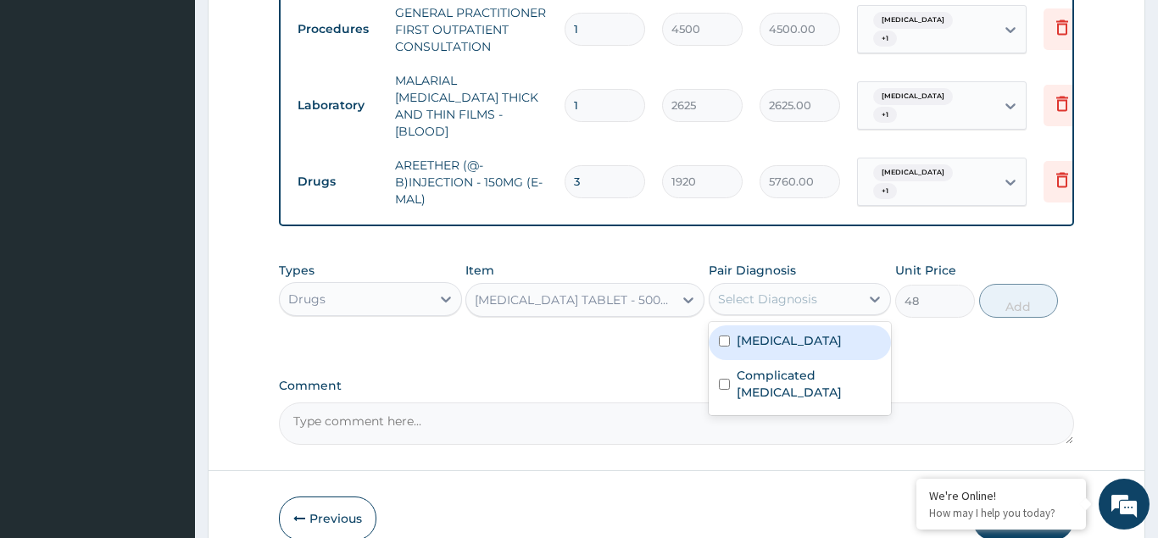
click at [723, 336] on input "checkbox" at bounding box center [724, 341] width 11 height 11
checkbox input "true"
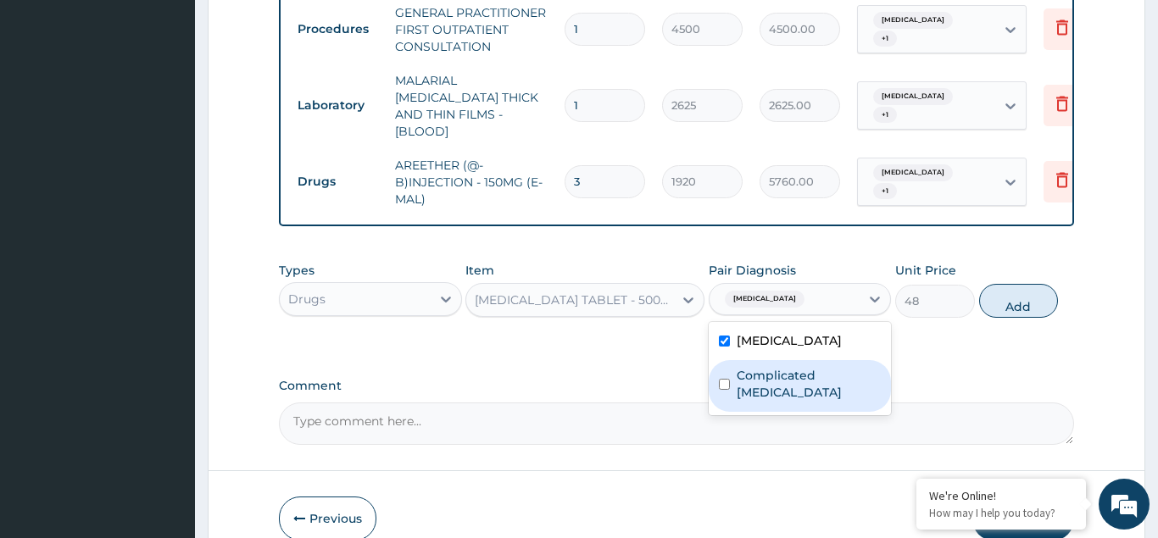
click at [726, 379] on input "checkbox" at bounding box center [724, 384] width 11 height 11
checkbox input "true"
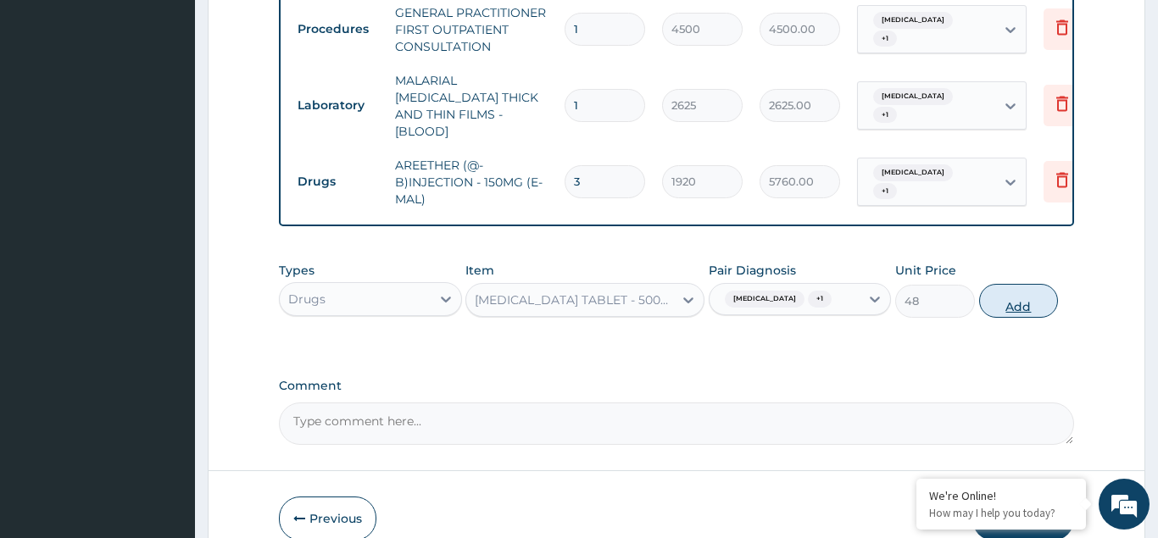
click at [1016, 285] on button "Add" at bounding box center [1019, 301] width 80 height 34
type input "0"
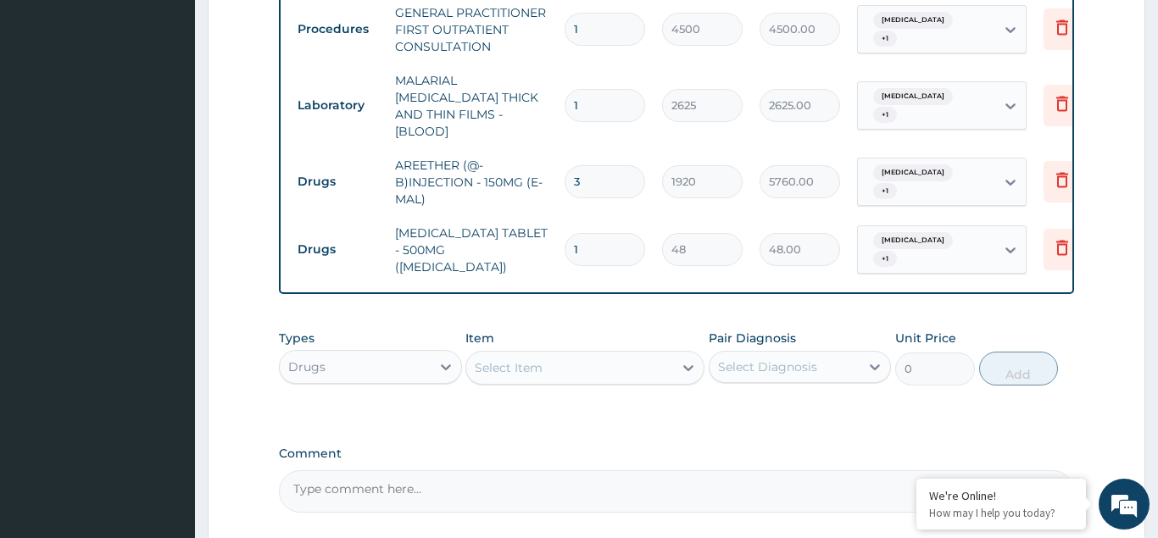
type input "0.00"
type input "3"
type input "144.00"
type input "30"
type input "1440.00"
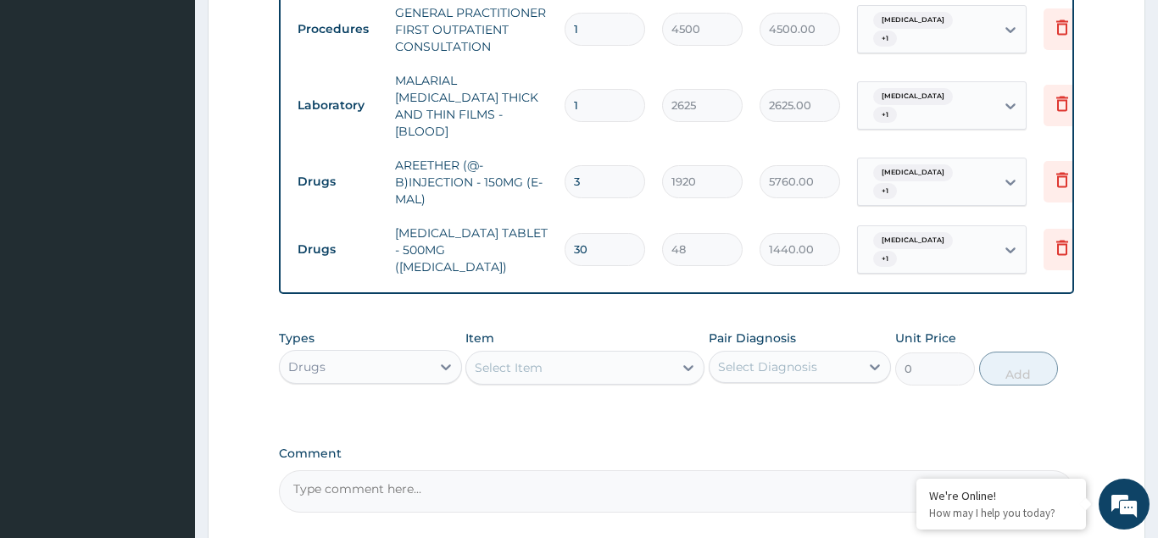
type input "30"
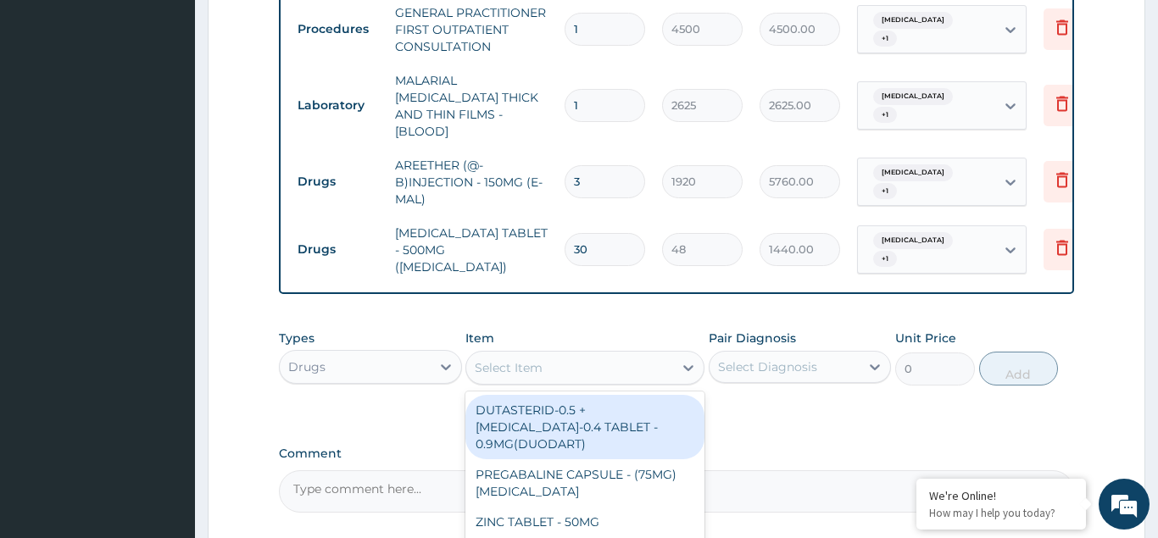
click at [499, 359] on div "Select Item" at bounding box center [509, 367] width 68 height 17
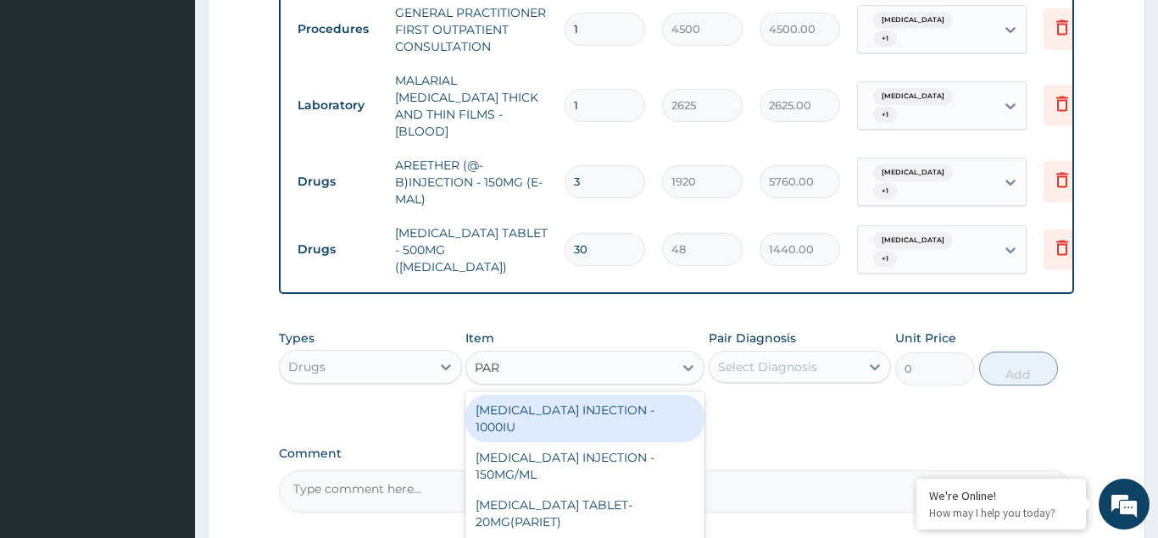
type input "PARA"
click at [614, 395] on div "PARACETAMOL INJECTION - 150MG/ML" at bounding box center [584, 418] width 239 height 47
type input "640"
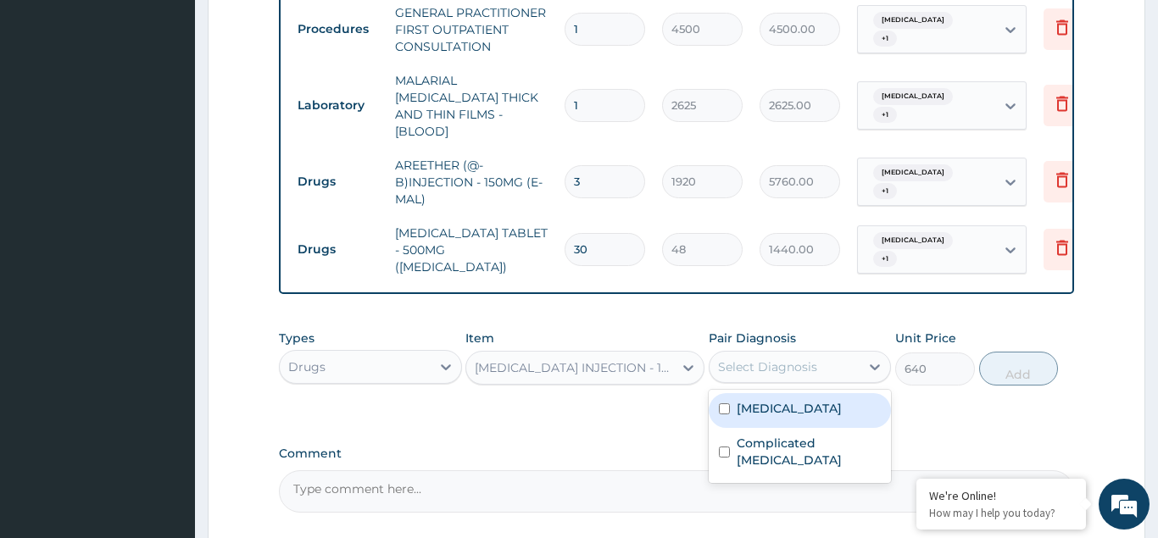
click at [747, 359] on div "Select Diagnosis" at bounding box center [767, 367] width 99 height 17
click at [731, 393] on div "Typhoid fever" at bounding box center [800, 410] width 183 height 35
checkbox input "true"
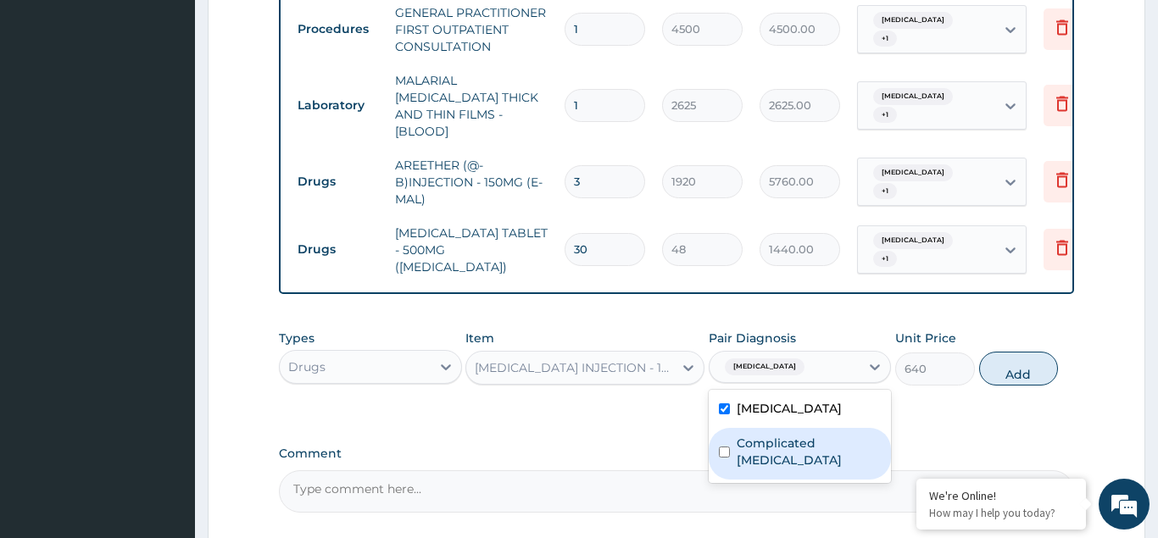
click at [723, 428] on div "Complicated malaria" at bounding box center [800, 454] width 183 height 52
checkbox input "true"
click at [1031, 352] on button "Add" at bounding box center [1019, 369] width 80 height 34
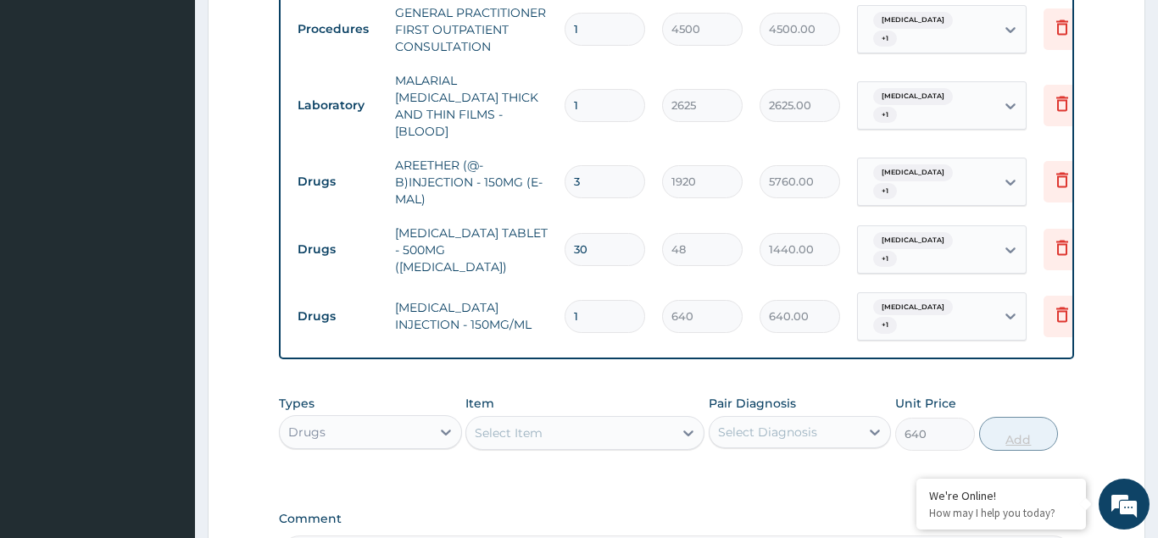
type input "0"
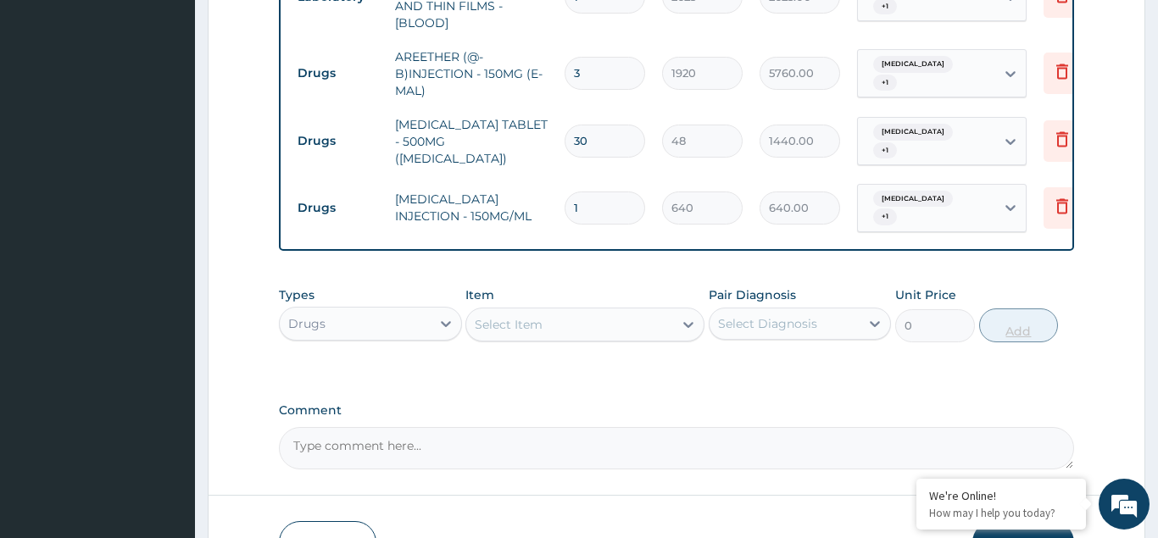
scroll to position [924, 0]
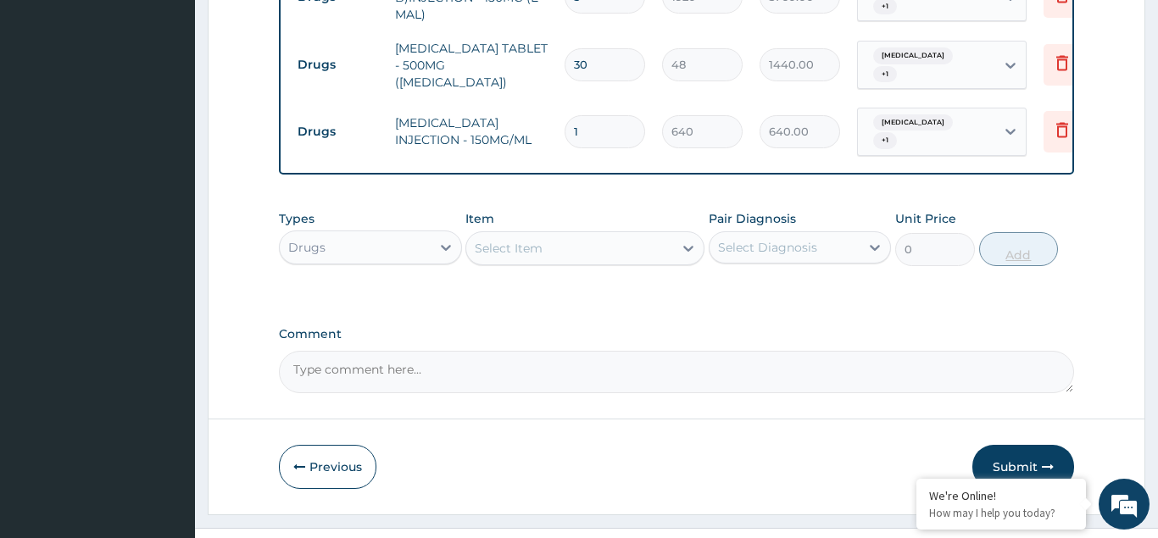
type input "0.00"
type input "4"
type input "2560.00"
type input "4"
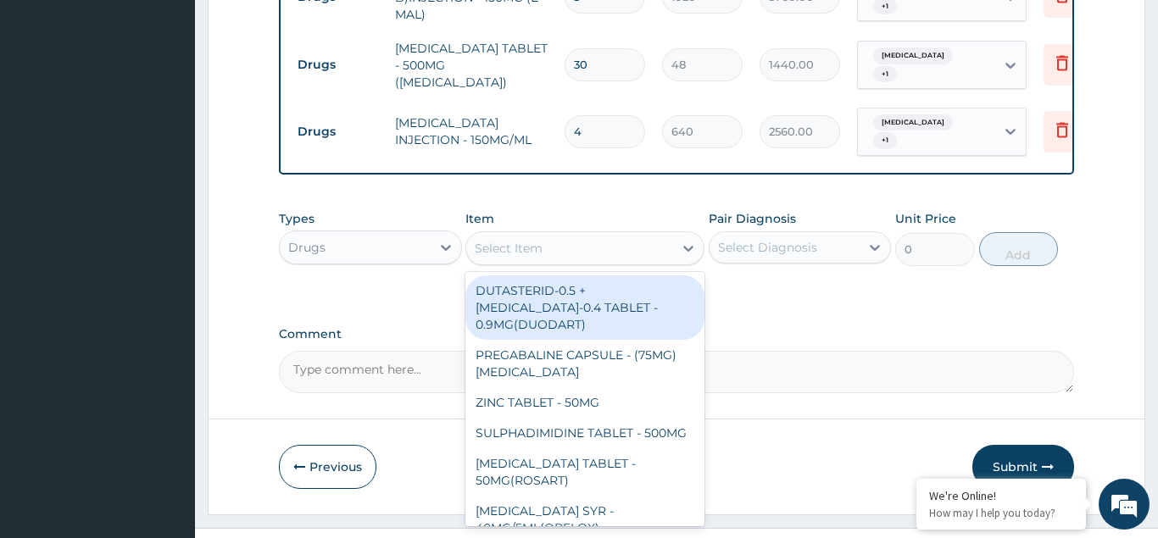
click at [494, 240] on div "Select Item" at bounding box center [509, 248] width 68 height 17
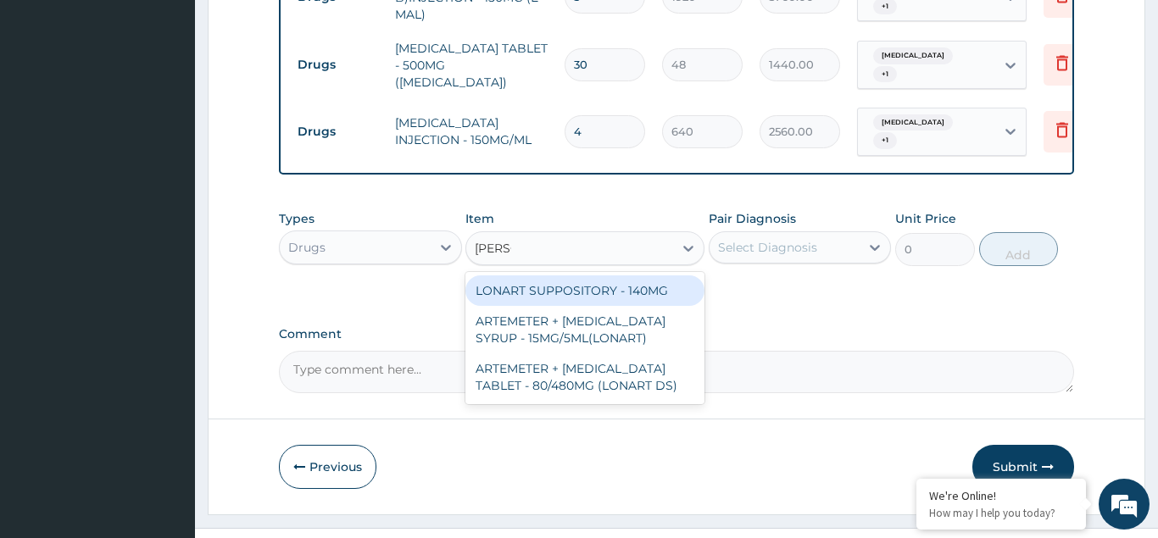
type input "LONAR"
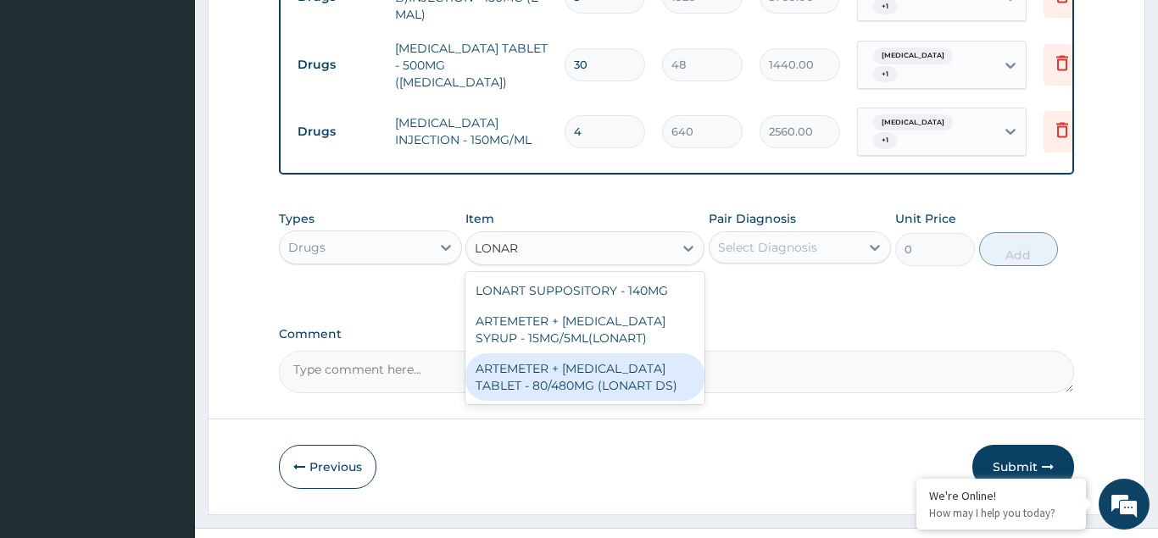
click at [528, 353] on div "ARTEMETER + LUMEFANTRINE TABLET - 80/480MG (LONART DS)" at bounding box center [584, 376] width 239 height 47
type input "672"
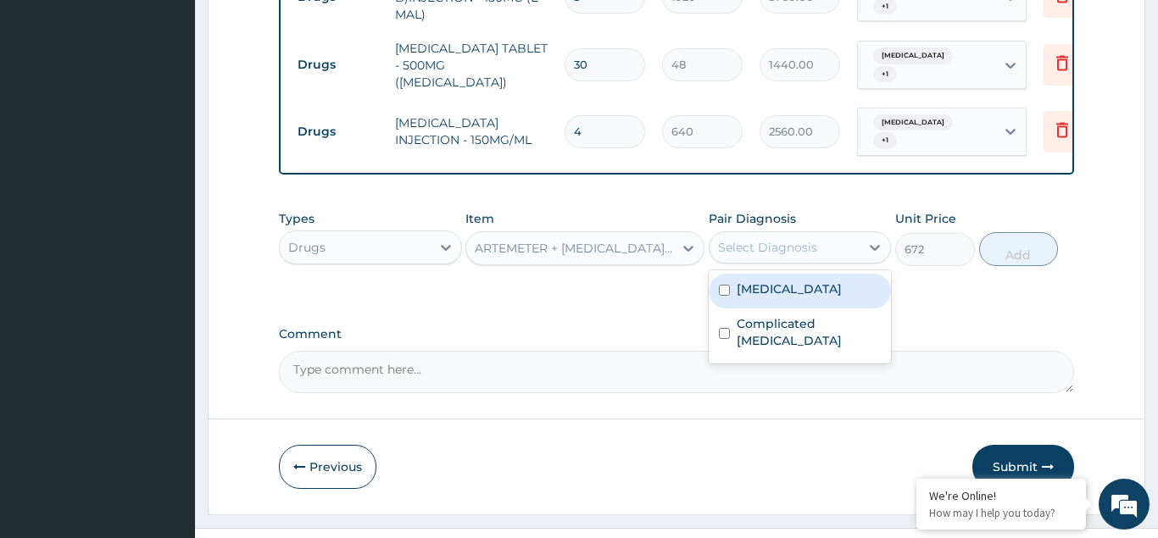
click at [734, 239] on div "Select Diagnosis" at bounding box center [767, 247] width 99 height 17
click at [720, 285] on input "checkbox" at bounding box center [724, 290] width 11 height 11
checkbox input "true"
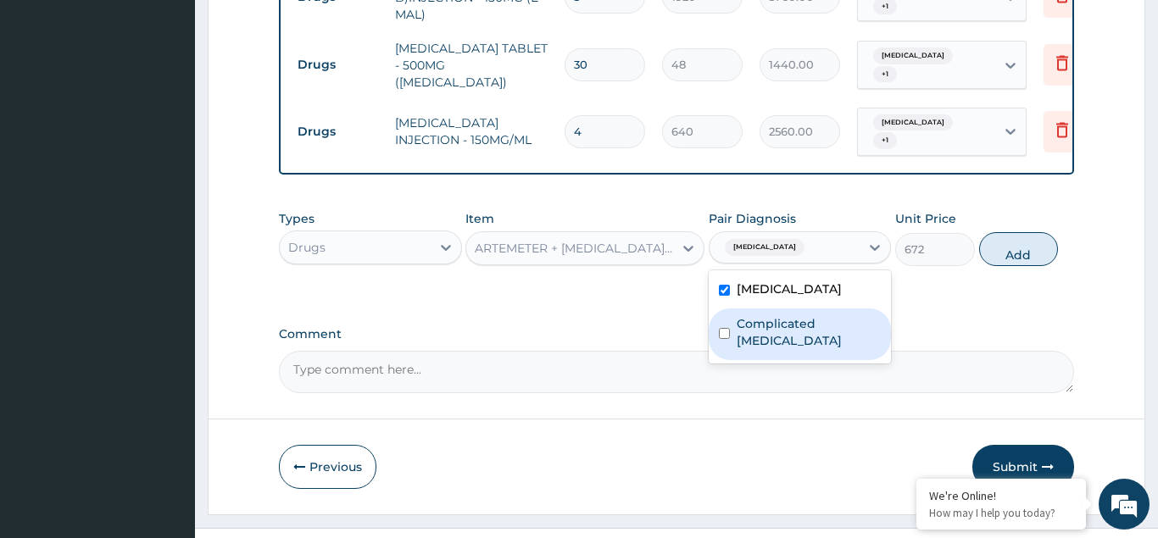
click at [728, 309] on div "Complicated malaria" at bounding box center [800, 335] width 183 height 52
checkbox input "true"
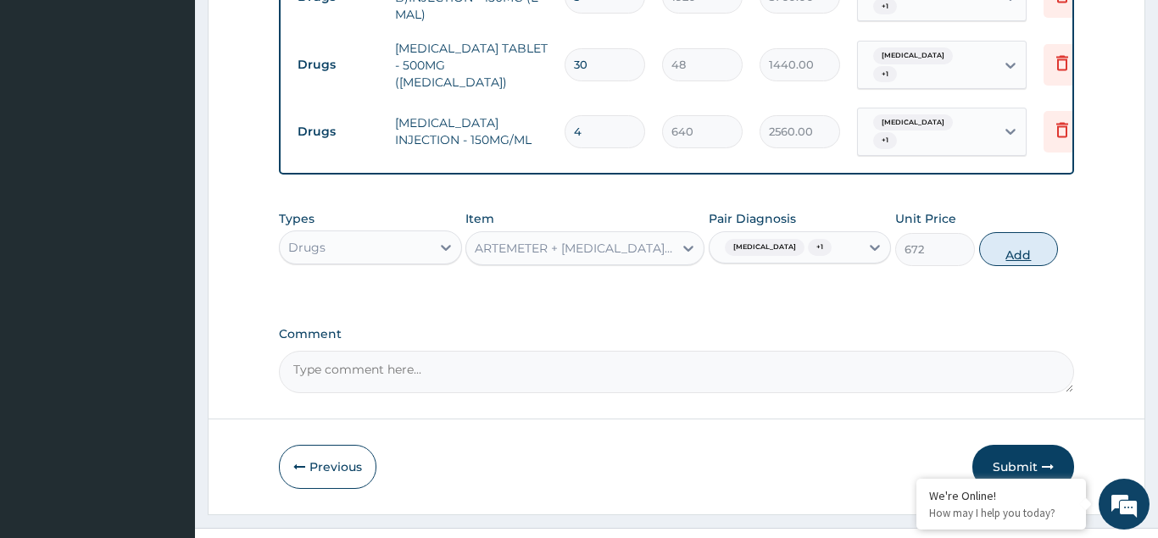
click at [1005, 232] on button "Add" at bounding box center [1019, 249] width 80 height 34
type input "0"
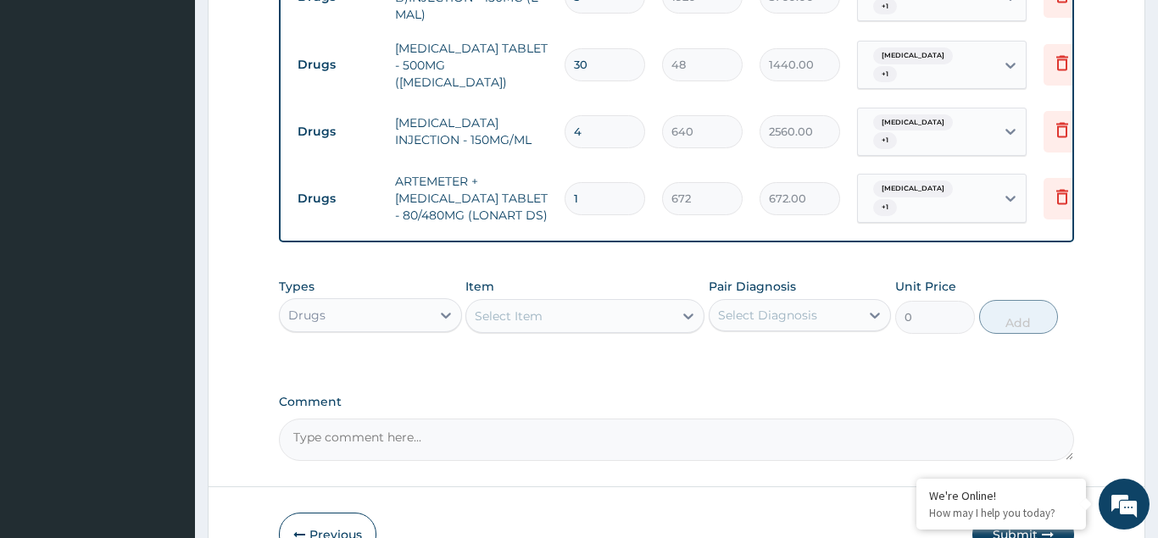
type input "0.00"
type input "6"
type input "4032.00"
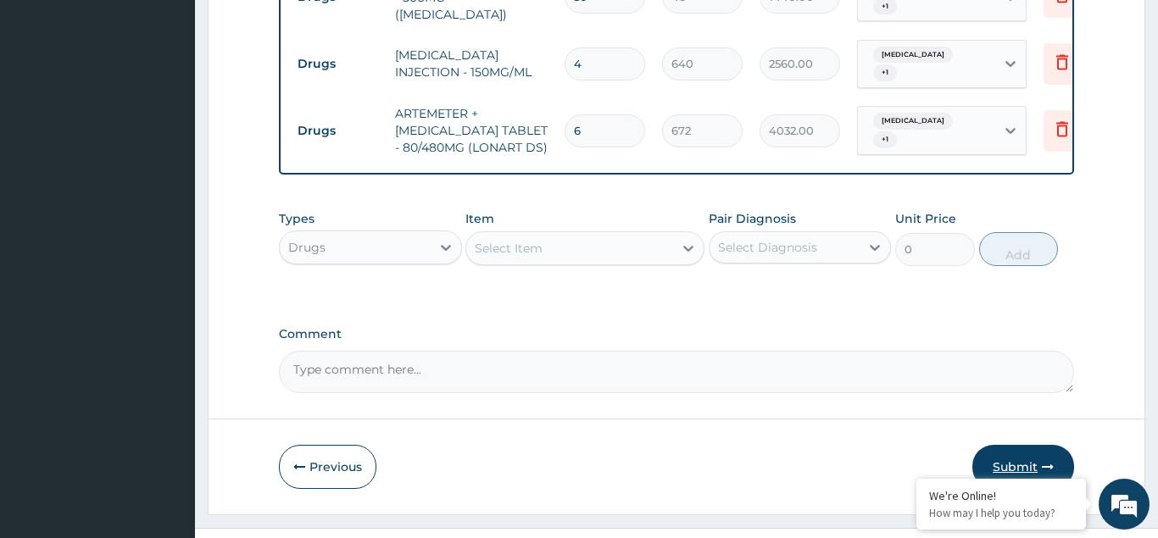
type input "6"
click at [1033, 445] on button "Submit" at bounding box center [1023, 467] width 102 height 44
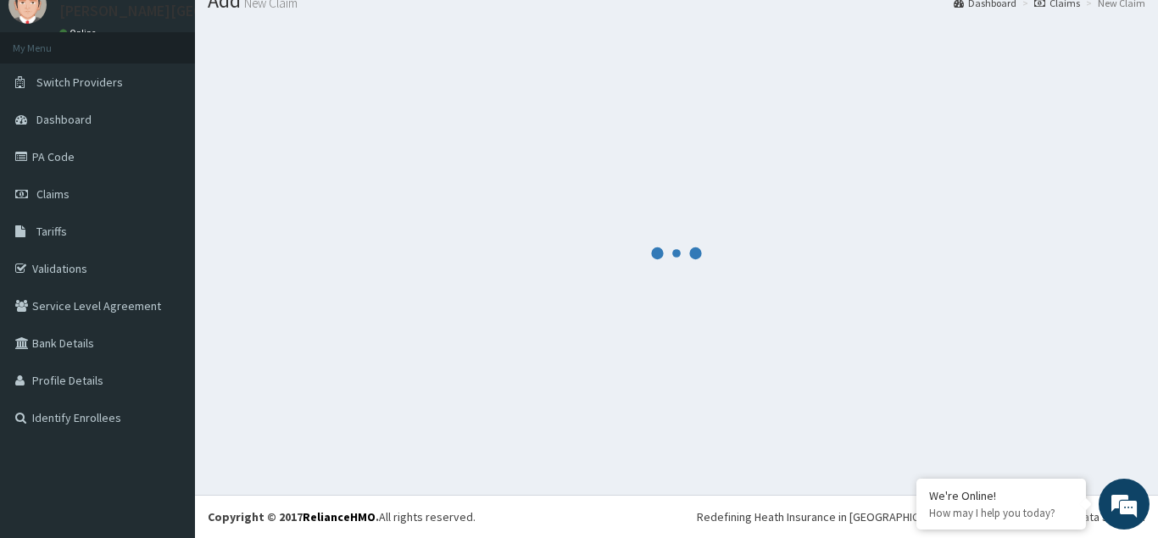
scroll to position [65, 0]
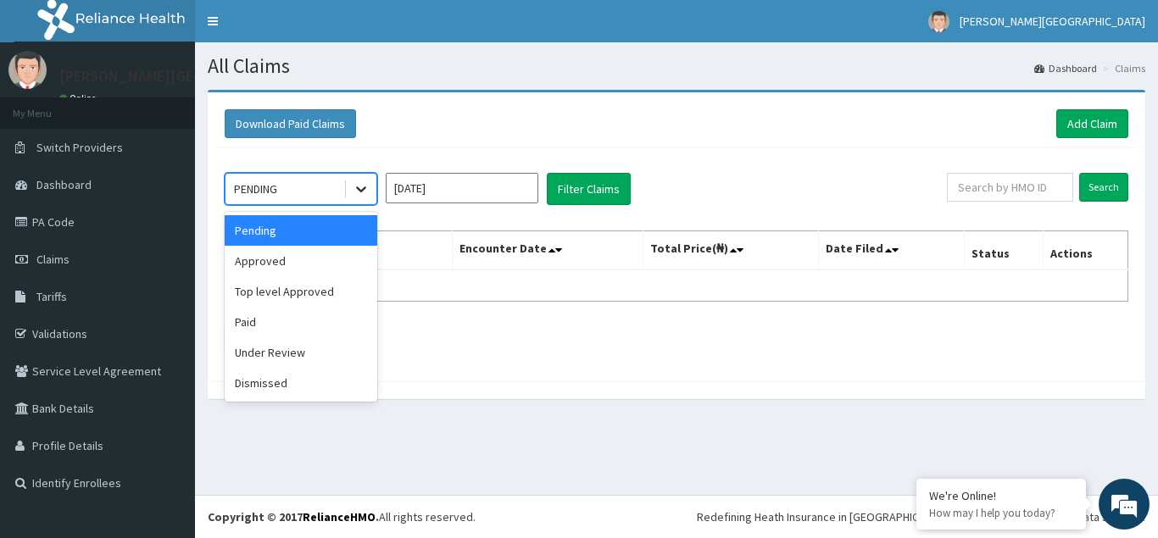
click at [353, 196] on icon at bounding box center [361, 189] width 17 height 17
click at [259, 256] on div "Approved" at bounding box center [301, 261] width 153 height 31
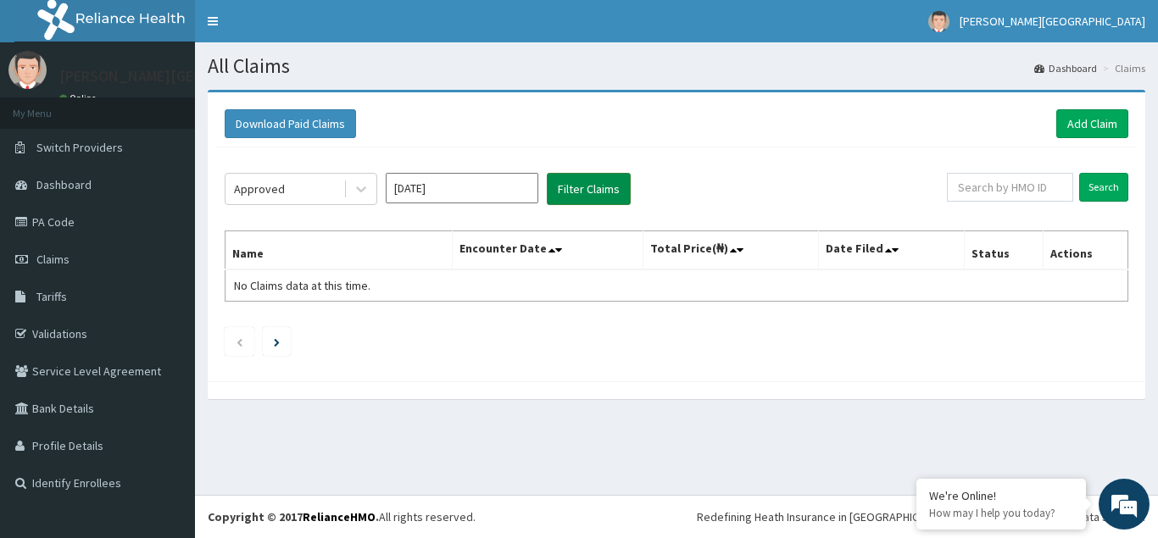
click at [582, 183] on button "Filter Claims" at bounding box center [589, 189] width 84 height 32
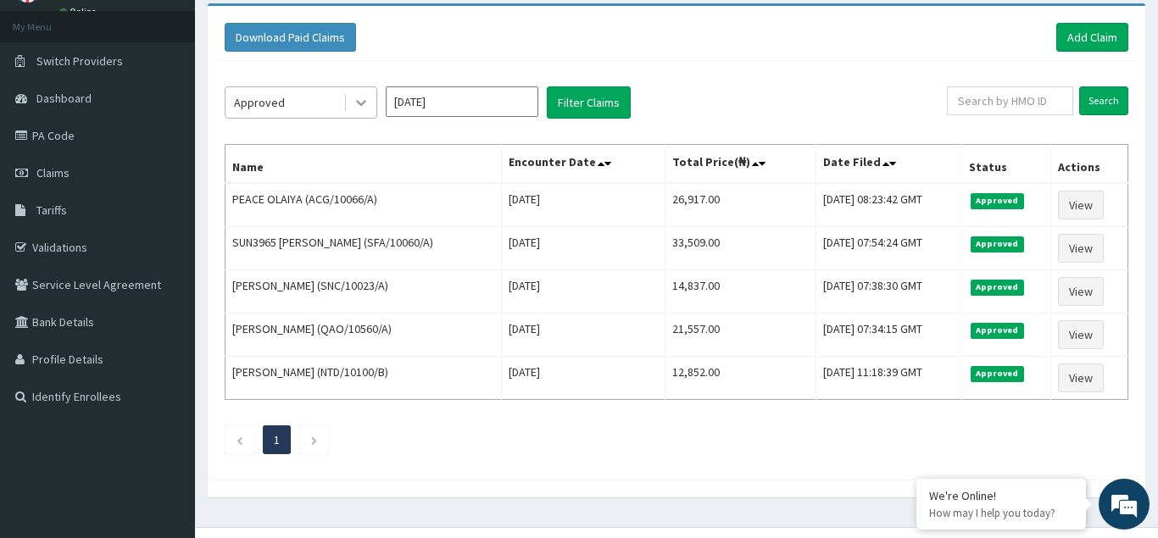
click at [363, 108] on icon at bounding box center [361, 102] width 17 height 17
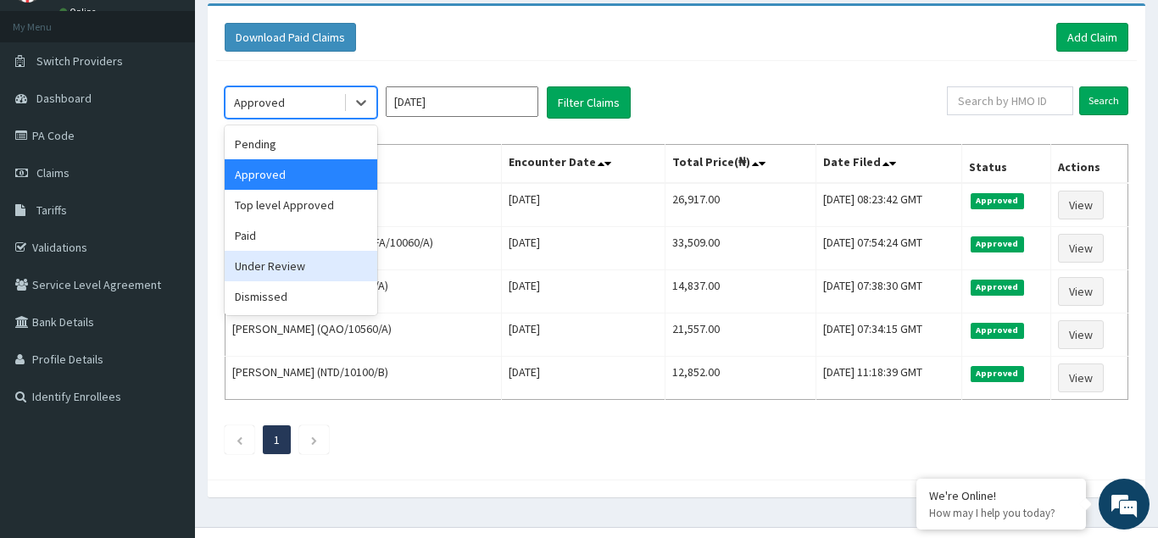
click at [278, 266] on div "Under Review" at bounding box center [301, 266] width 153 height 31
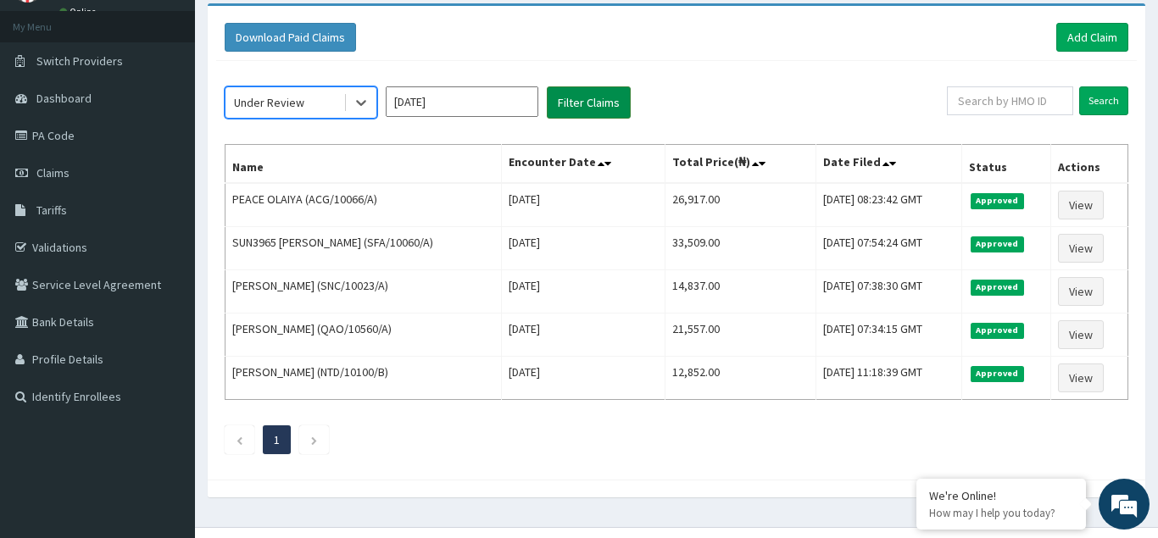
click at [590, 97] on button "Filter Claims" at bounding box center [589, 102] width 84 height 32
